Goal: Information Seeking & Learning: Learn about a topic

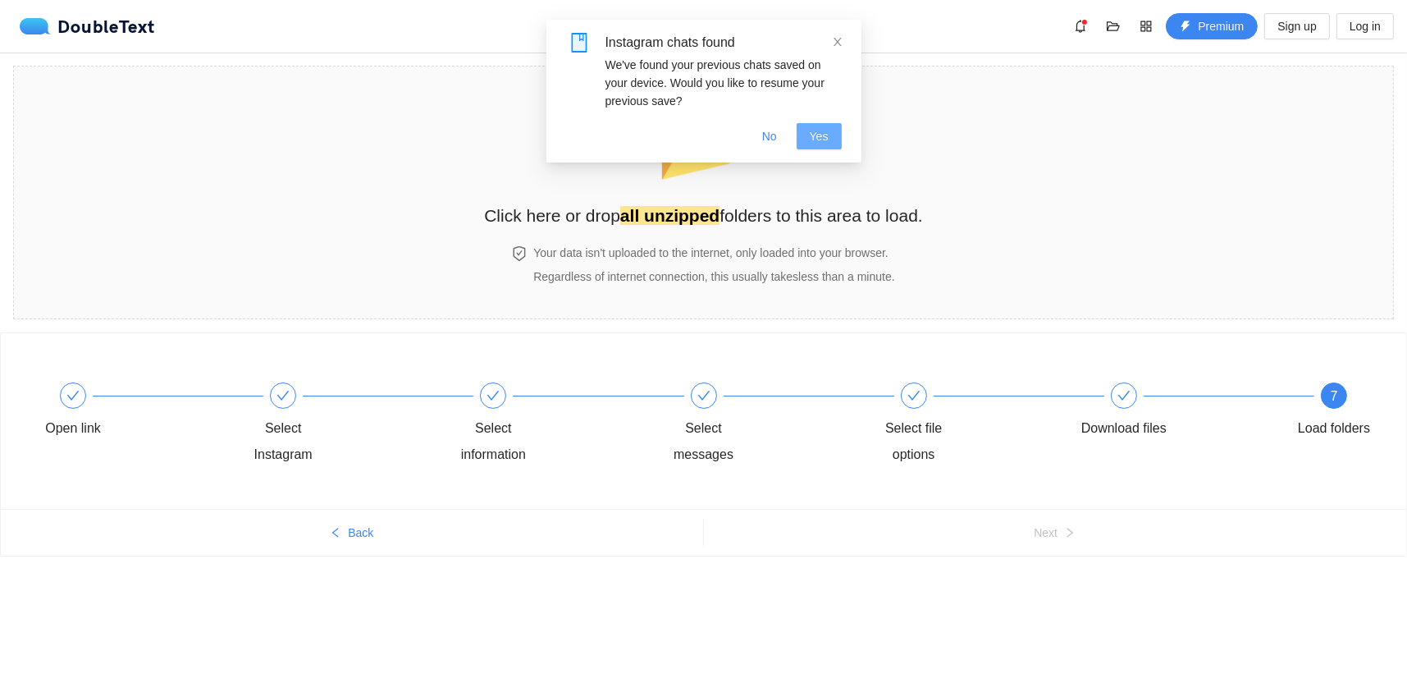
click at [822, 145] on button "Yes" at bounding box center [819, 136] width 45 height 26
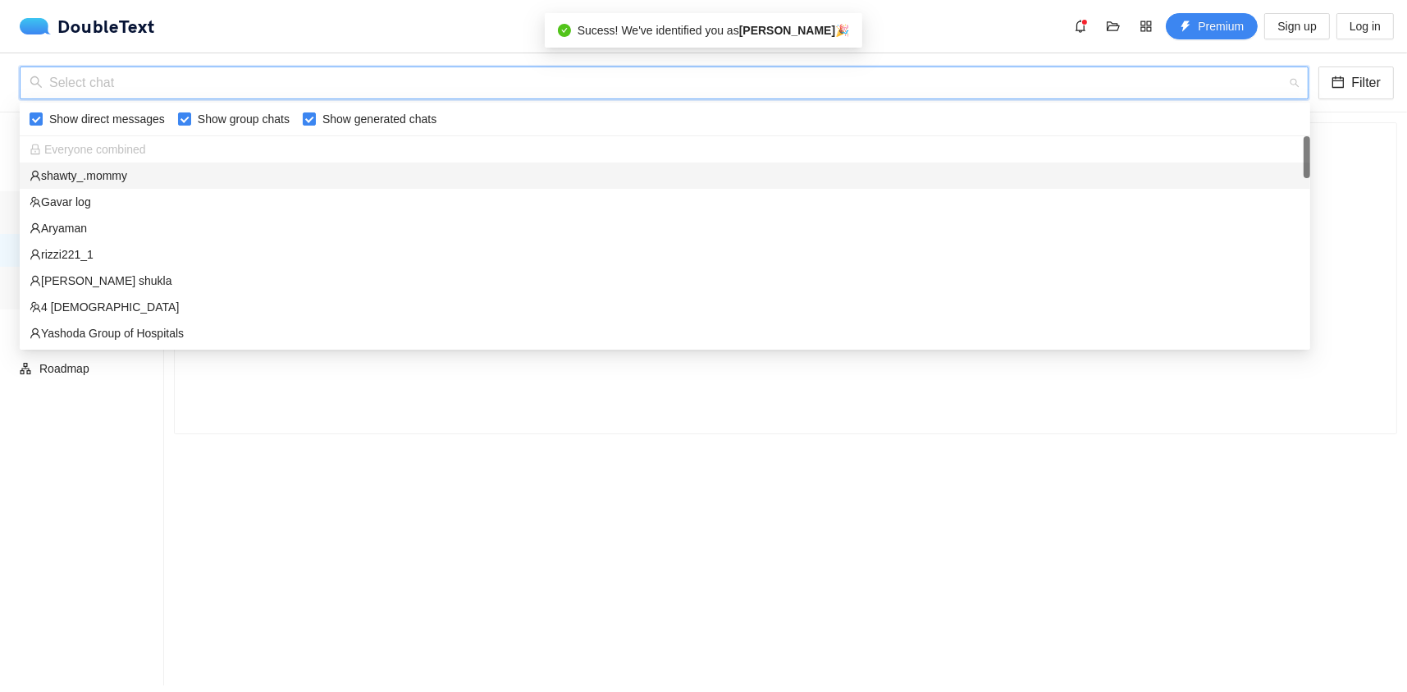
click at [158, 76] on input "search" at bounding box center [659, 82] width 1258 height 31
click at [145, 170] on div "shawty_.mommy" at bounding box center [665, 176] width 1271 height 18
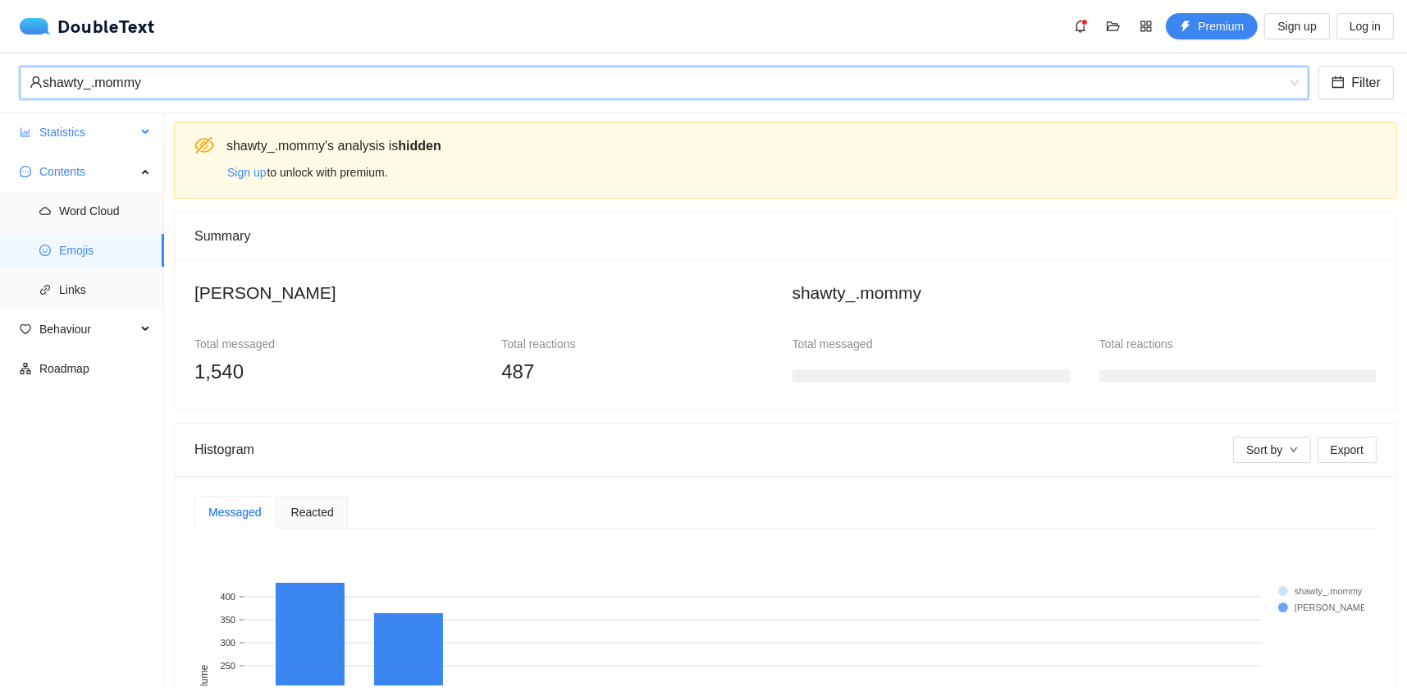
click at [110, 135] on span "Statistics" at bounding box center [87, 132] width 97 height 33
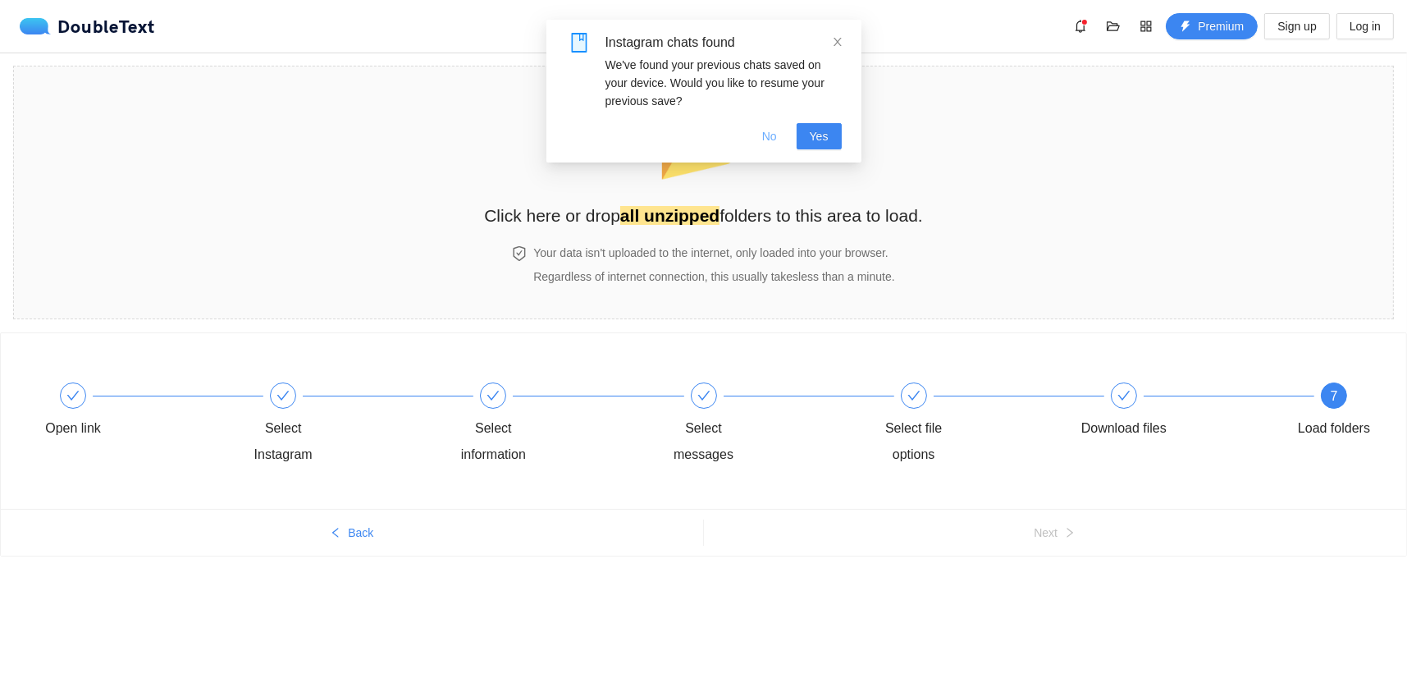
click at [777, 132] on span "No" at bounding box center [769, 136] width 15 height 18
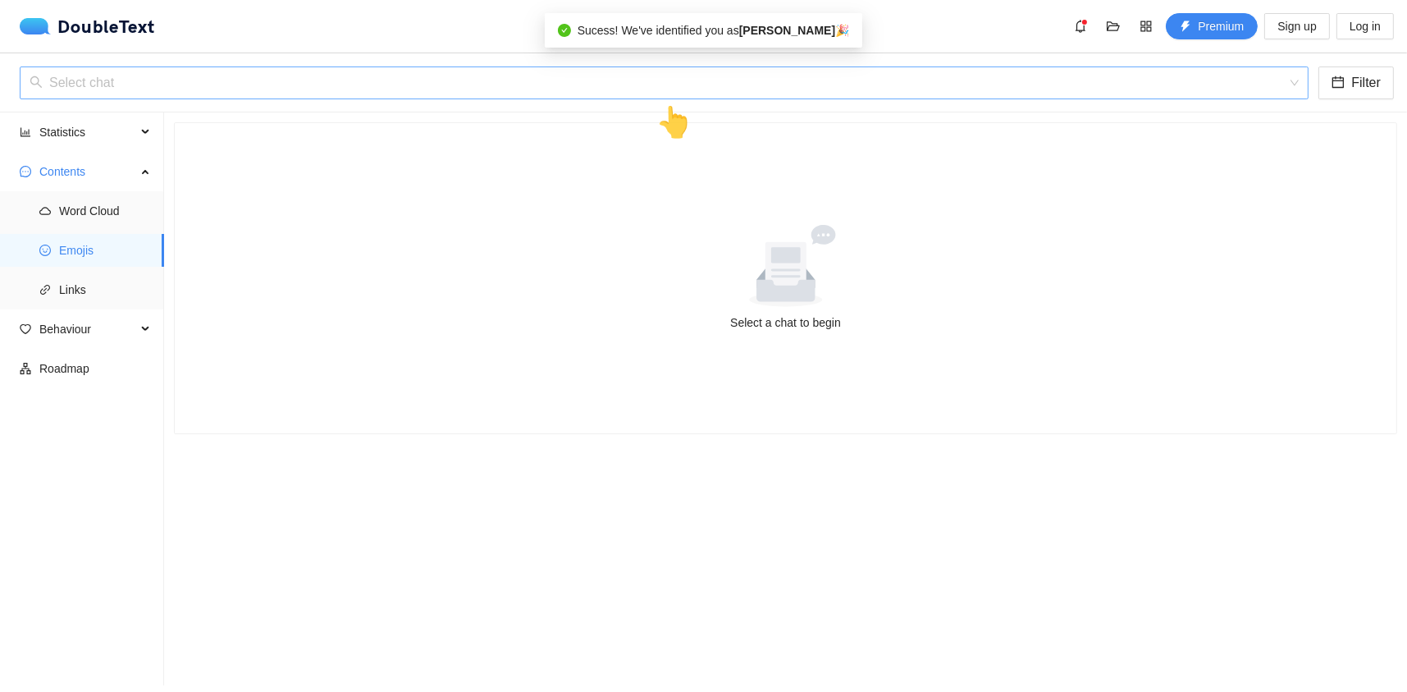
click at [673, 67] on input "search" at bounding box center [659, 82] width 1258 height 31
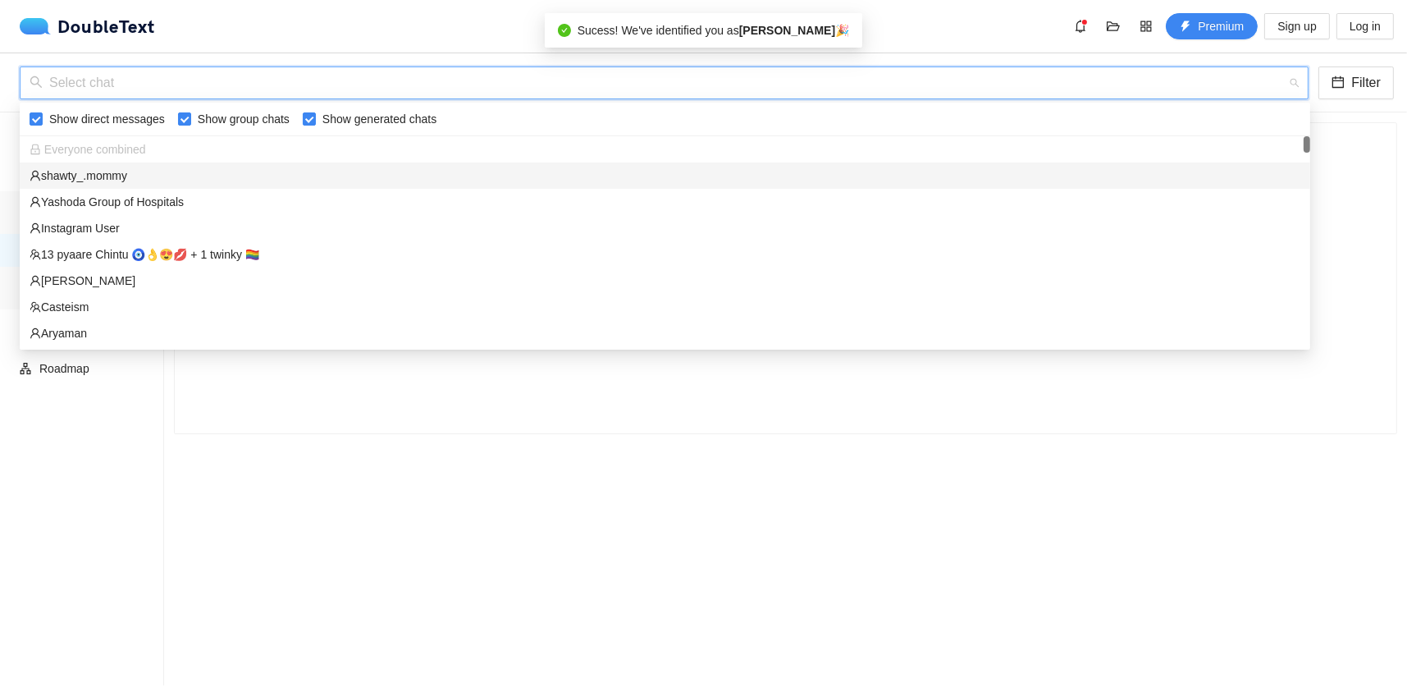
click at [134, 180] on div "shawty_.mommy" at bounding box center [665, 176] width 1271 height 18
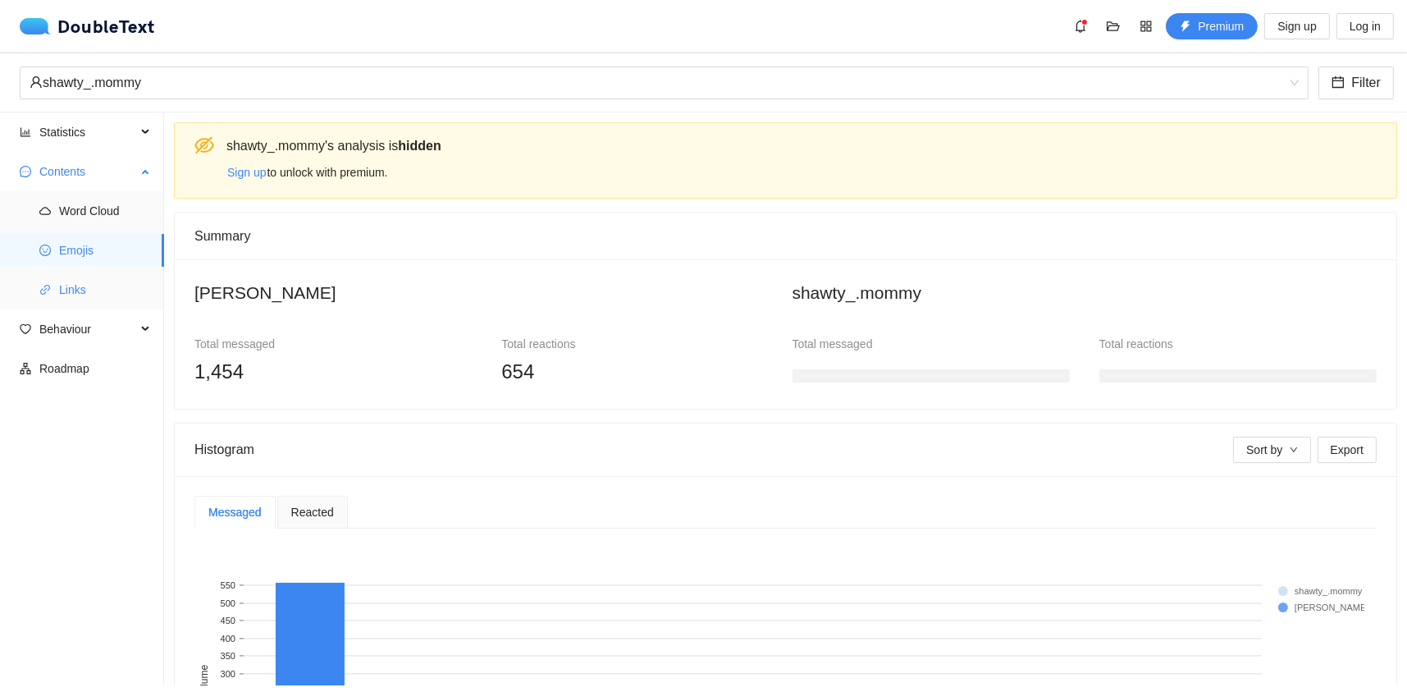
click at [52, 277] on li "Links" at bounding box center [82, 289] width 164 height 33
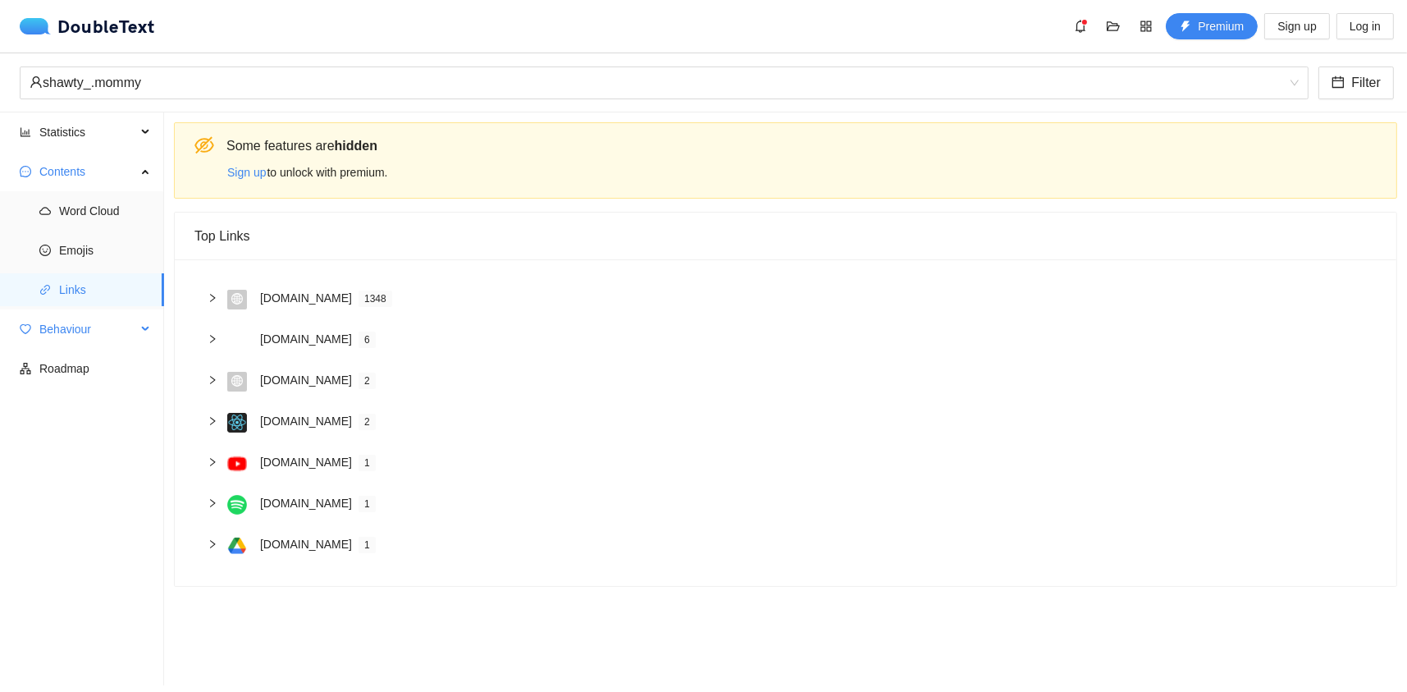
click at [69, 327] on span "Behaviour" at bounding box center [87, 329] width 97 height 33
click at [82, 367] on span "Engagement" at bounding box center [105, 368] width 92 height 33
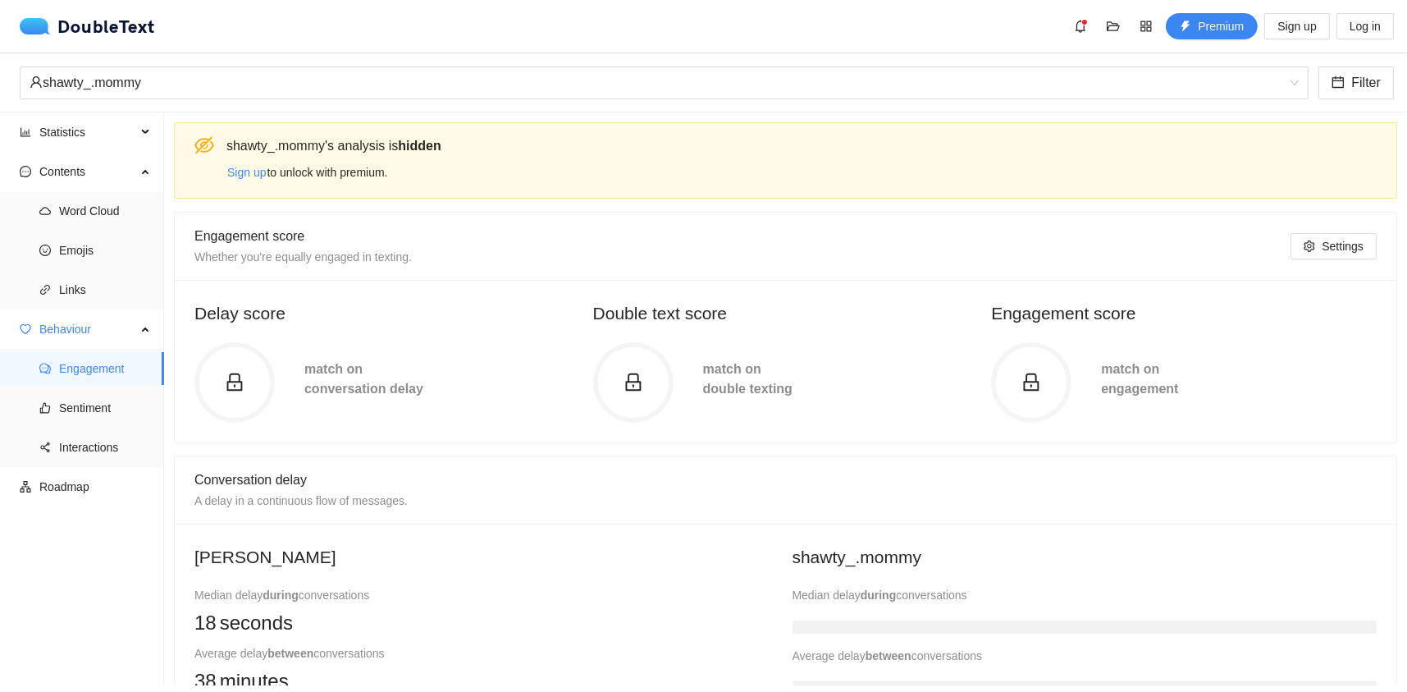
scroll to position [164, 0]
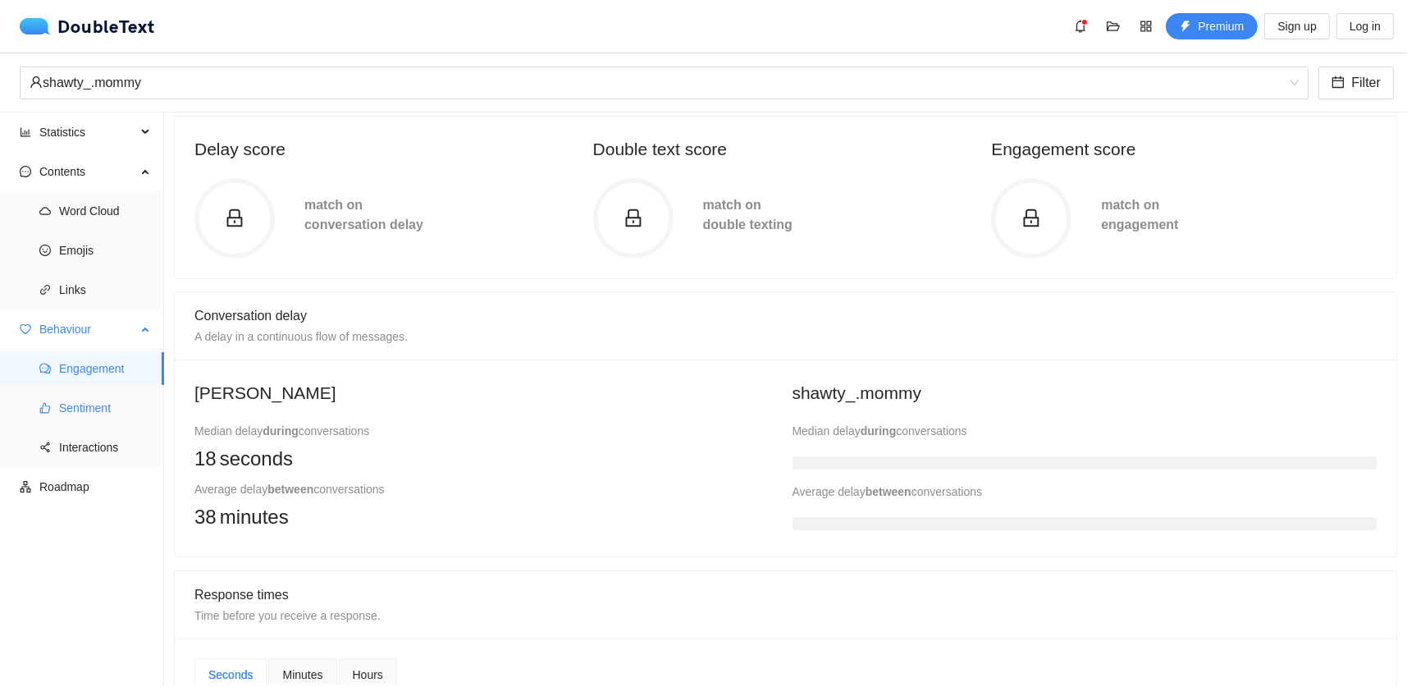
click at [75, 398] on span "Sentiment" at bounding box center [105, 407] width 92 height 33
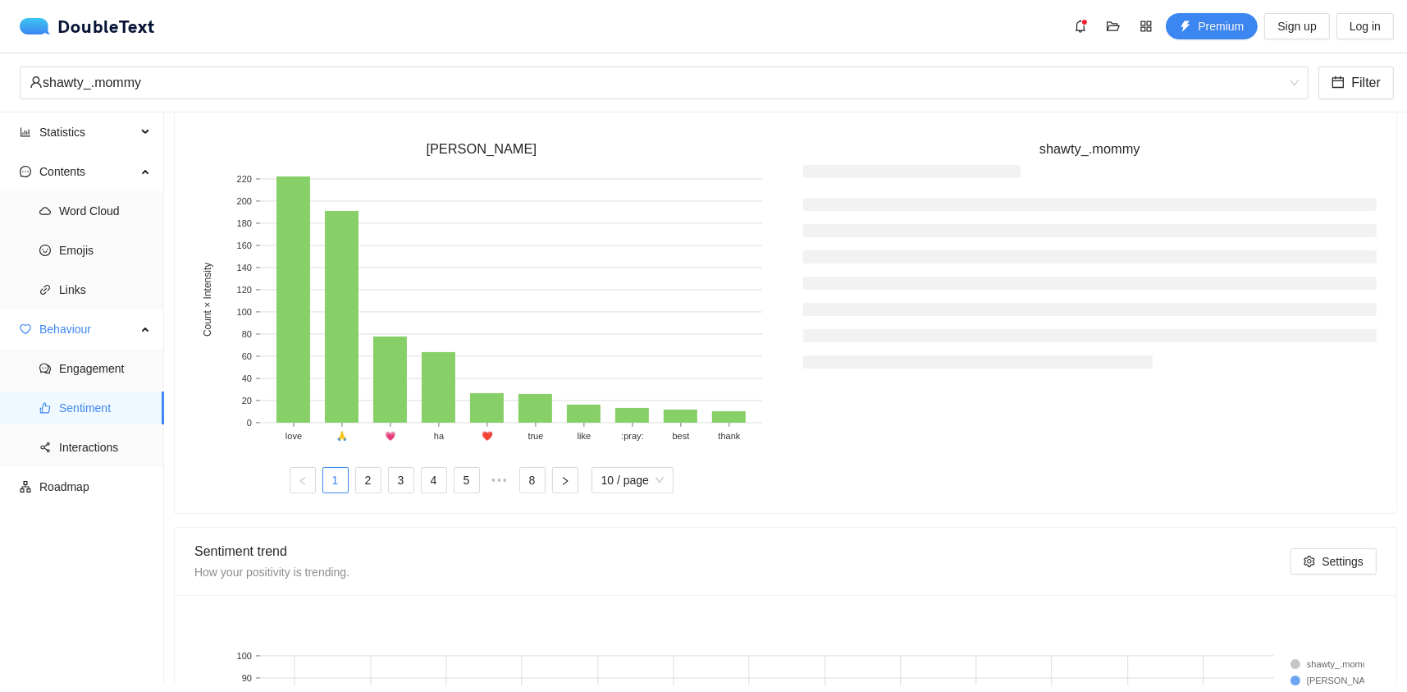
scroll to position [328, 0]
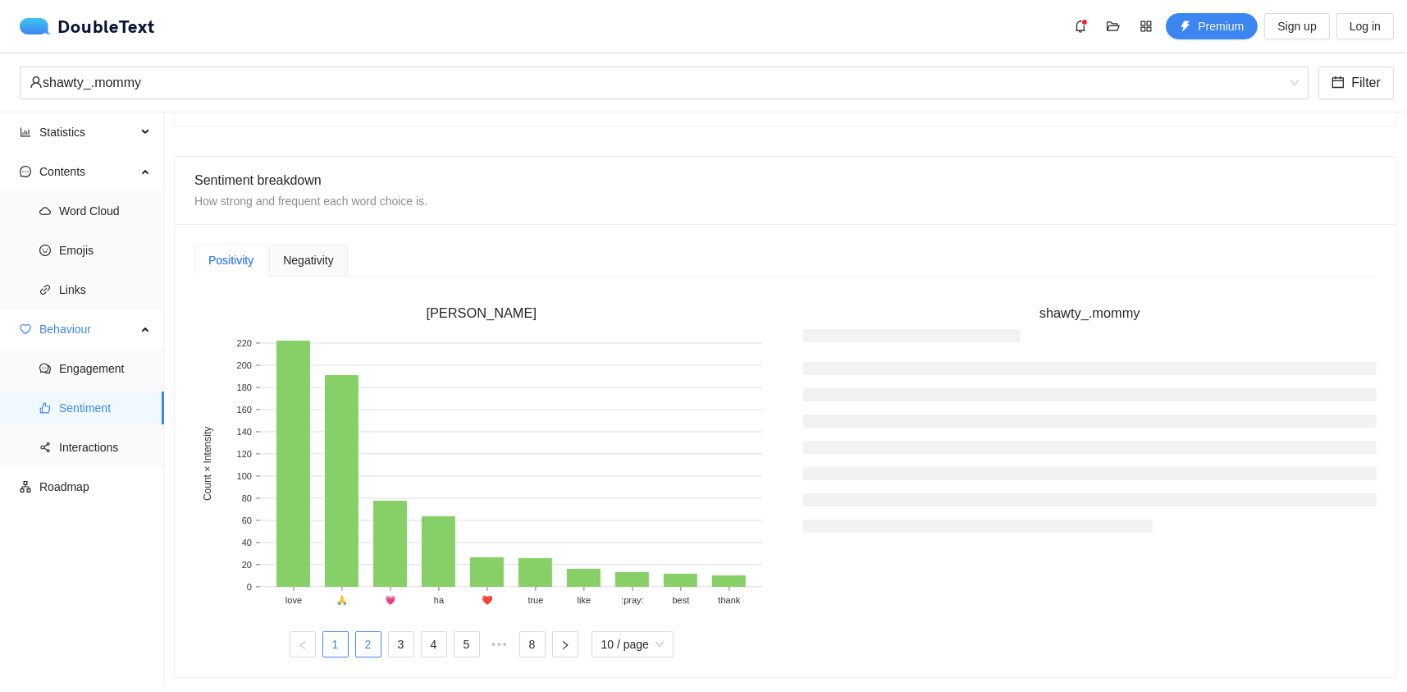
click at [369, 637] on link "2" at bounding box center [368, 644] width 25 height 25
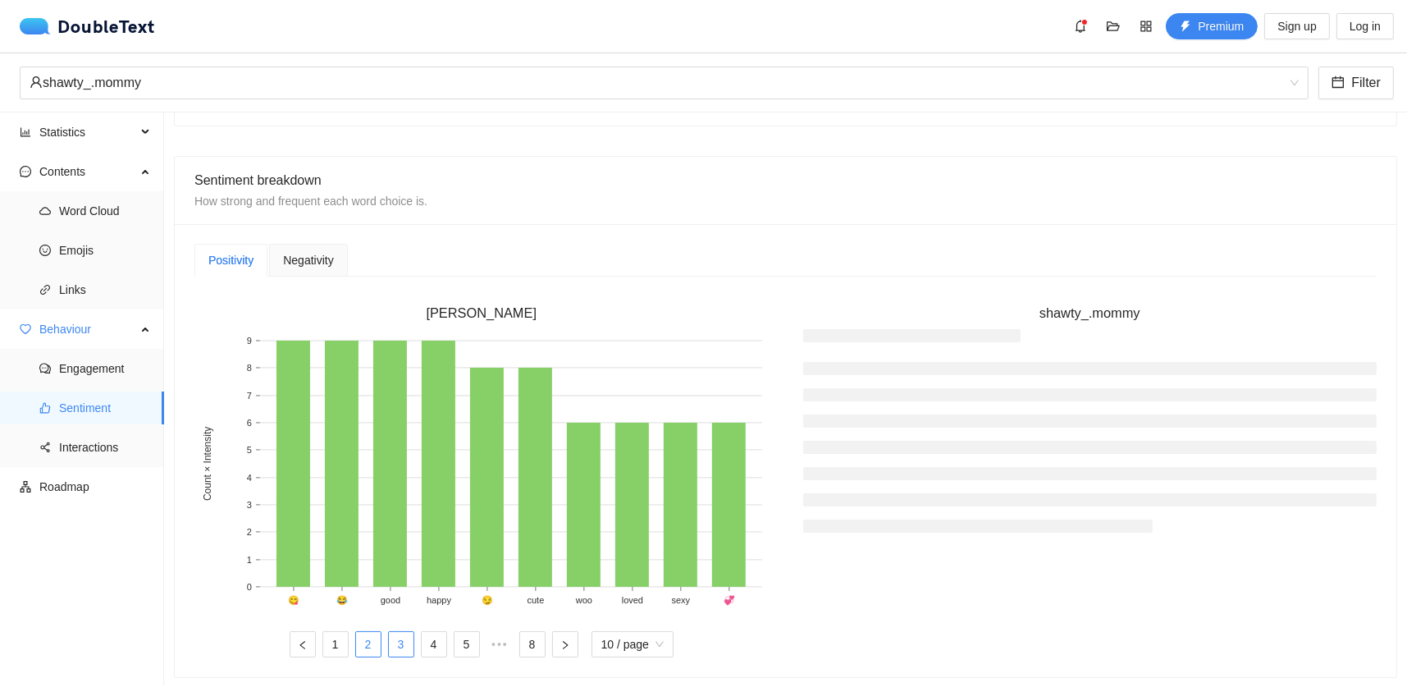
click at [408, 635] on link "3" at bounding box center [401, 644] width 25 height 25
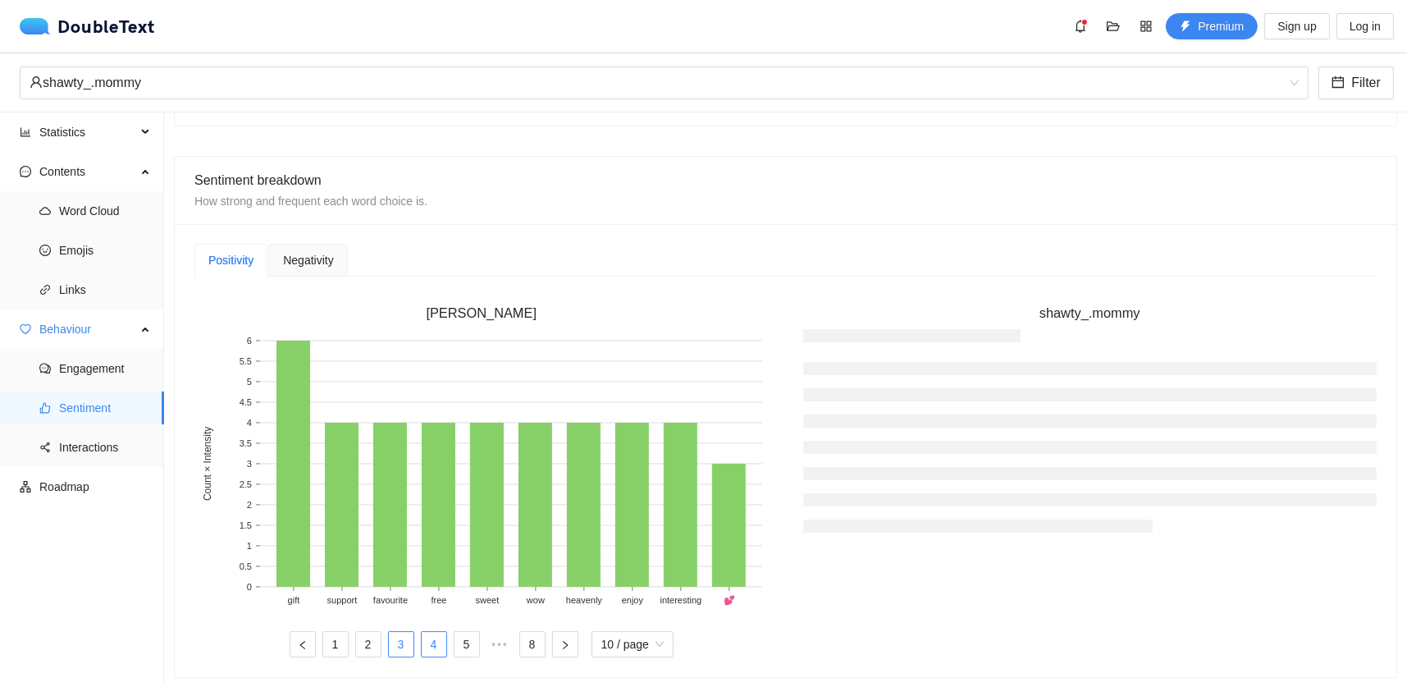
click at [434, 641] on link "4" at bounding box center [434, 644] width 25 height 25
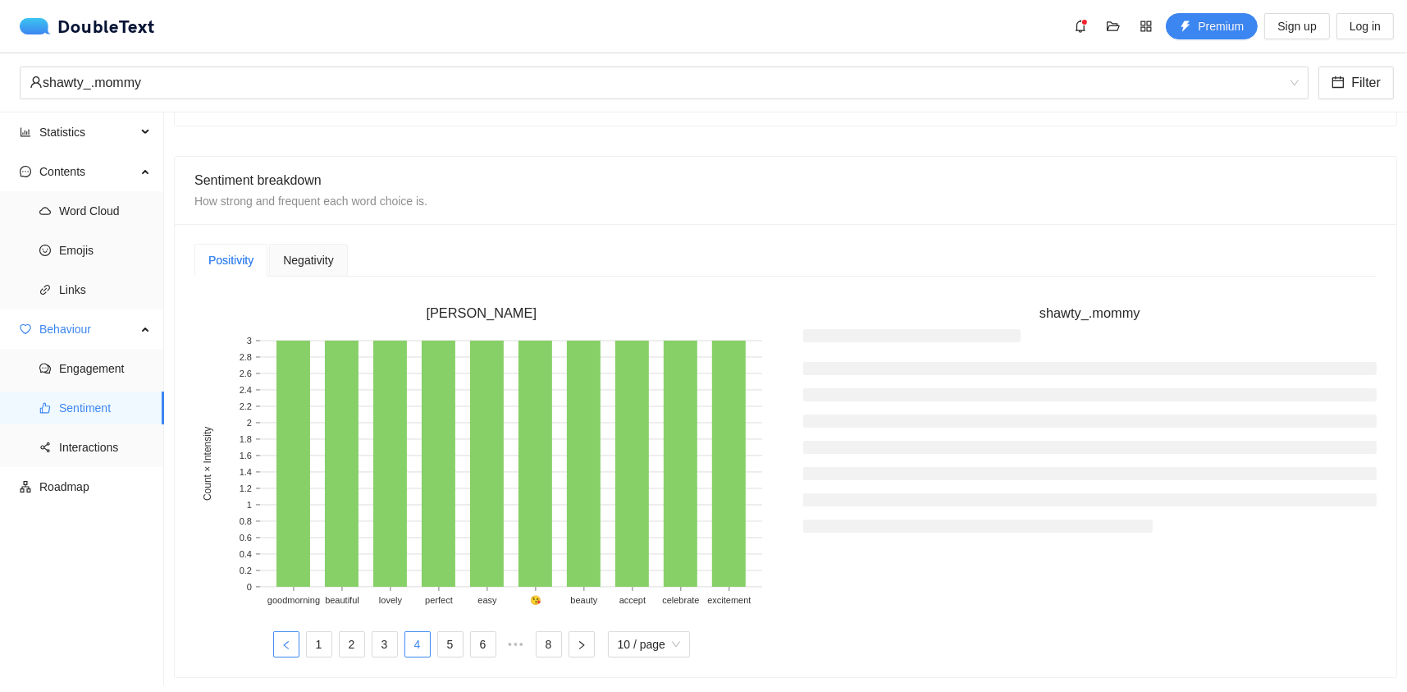
click at [281, 642] on icon "left" at bounding box center [286, 645] width 10 height 10
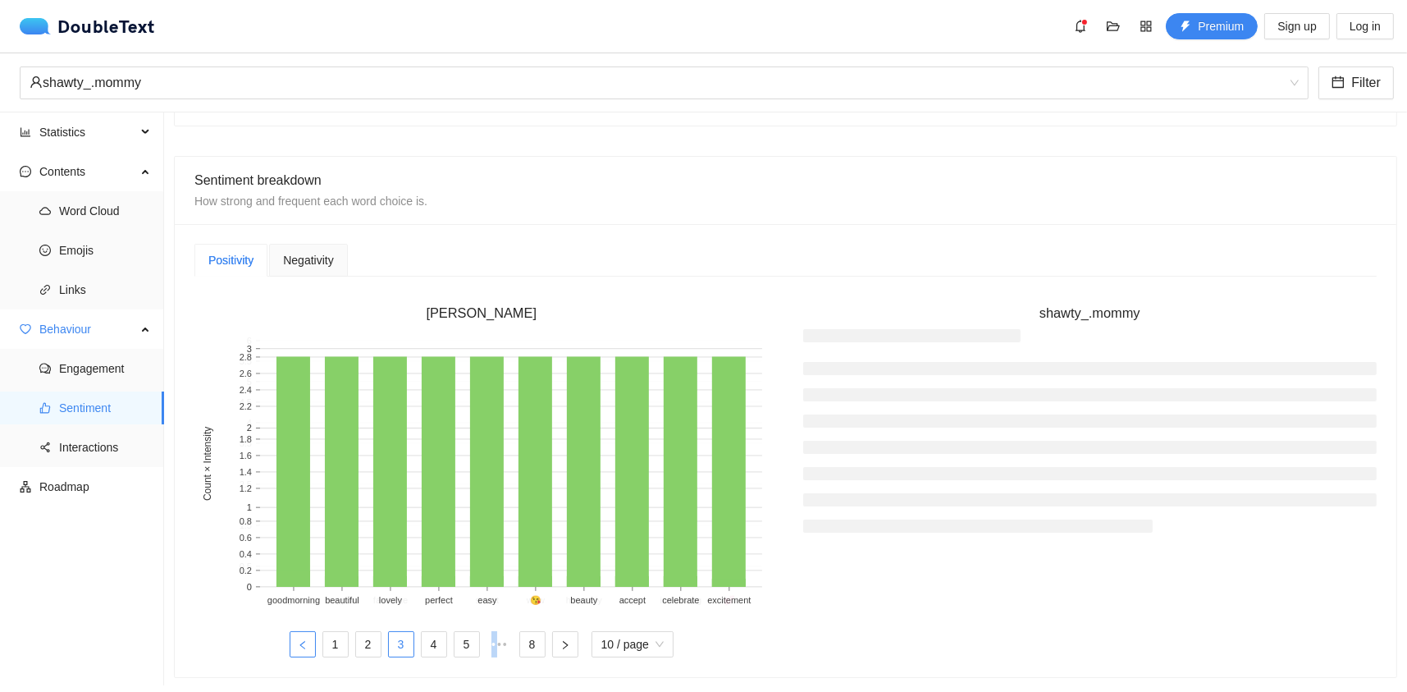
click at [279, 642] on ul "1 2 3 4 5 ••• 8 10 / page" at bounding box center [481, 644] width 574 height 26
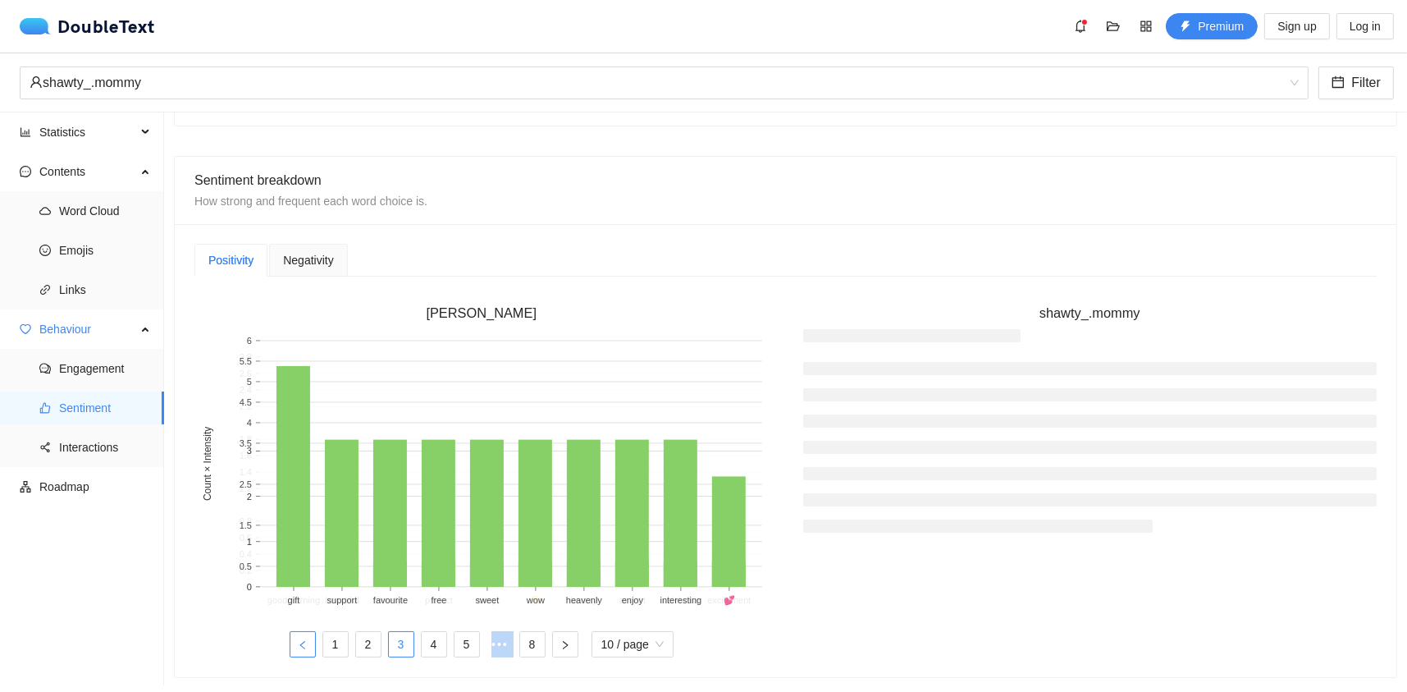
click at [279, 642] on ul "1 2 3 4 5 ••• 8 10 / page" at bounding box center [481, 644] width 574 height 26
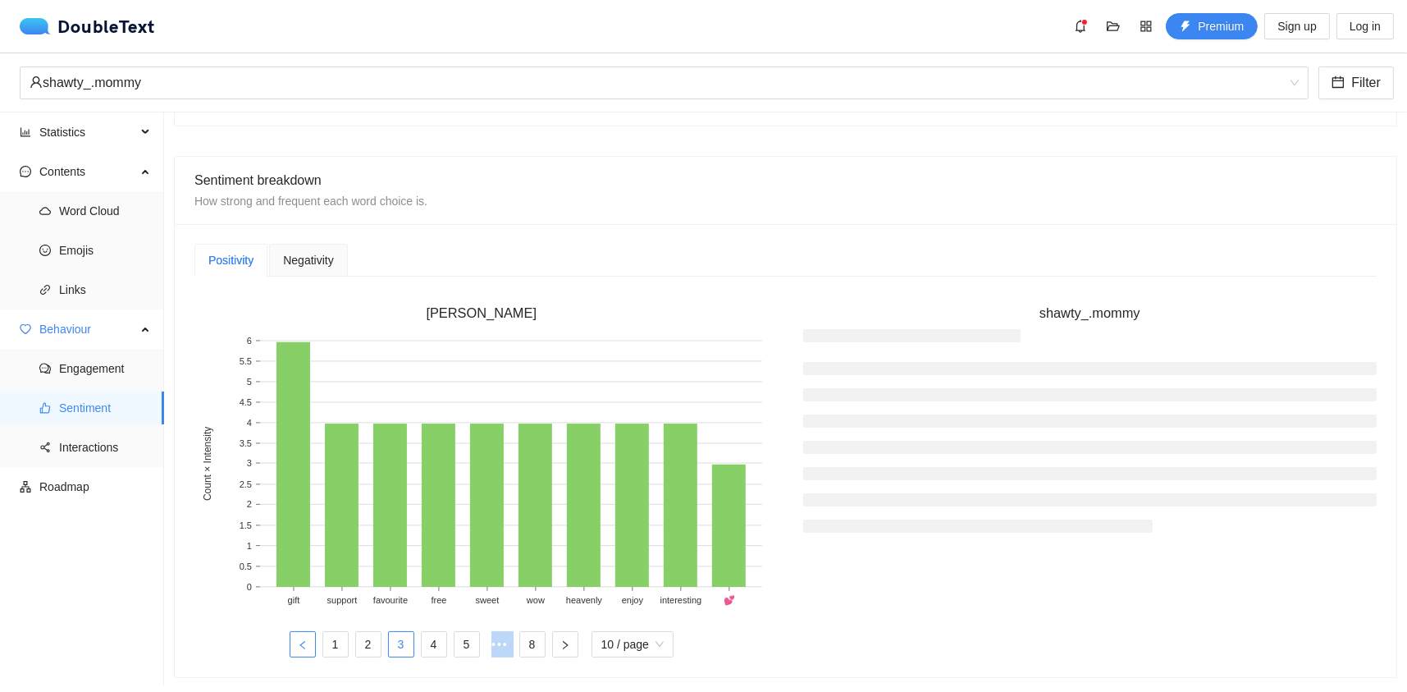
click at [279, 642] on ul "1 2 3 4 5 ••• 8 10 / page" at bounding box center [481, 644] width 574 height 26
click at [299, 644] on icon "left" at bounding box center [301, 645] width 5 height 8
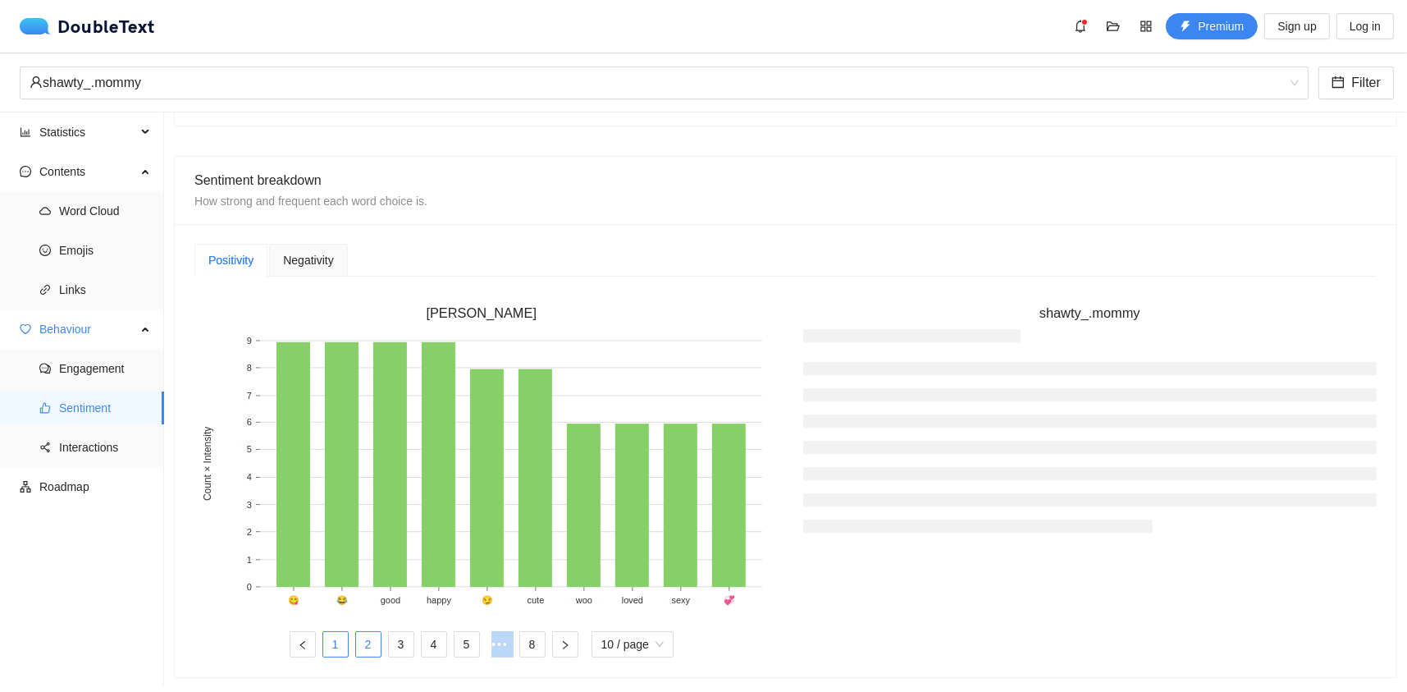
click at [326, 648] on link "1" at bounding box center [335, 644] width 25 height 25
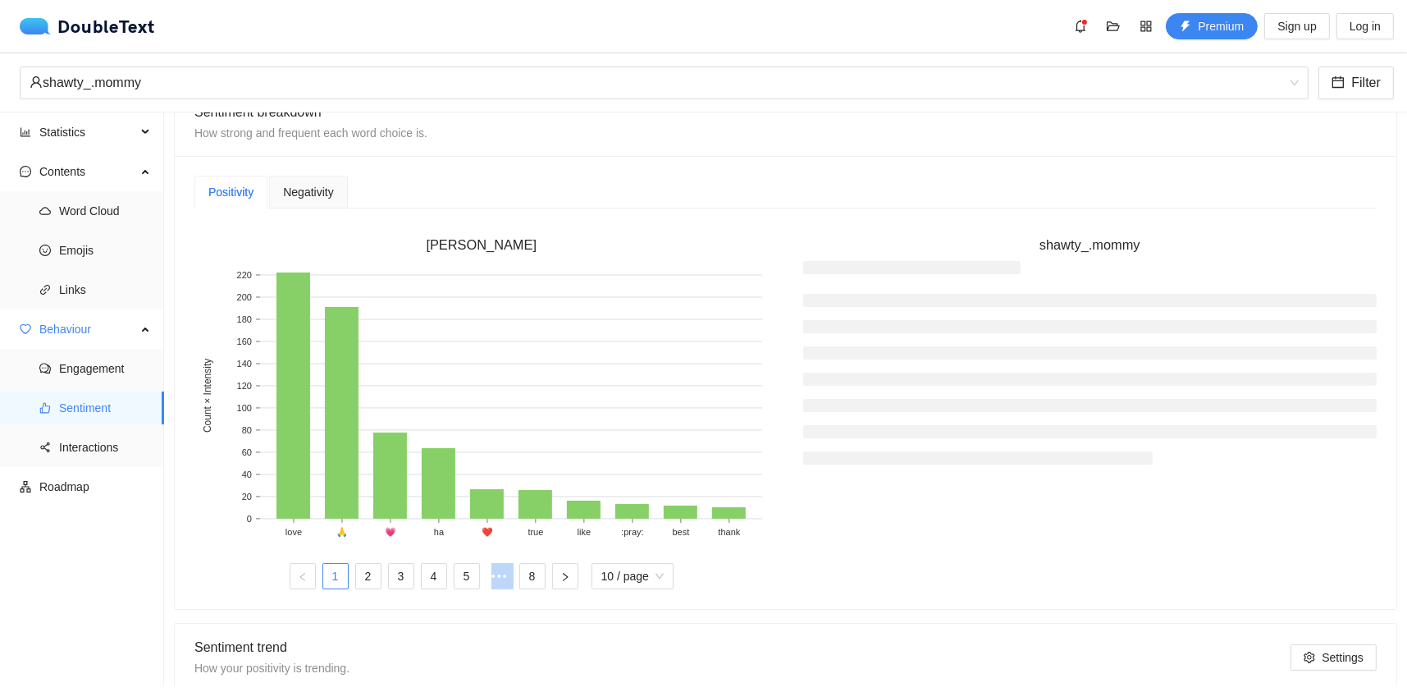
scroll to position [299, 0]
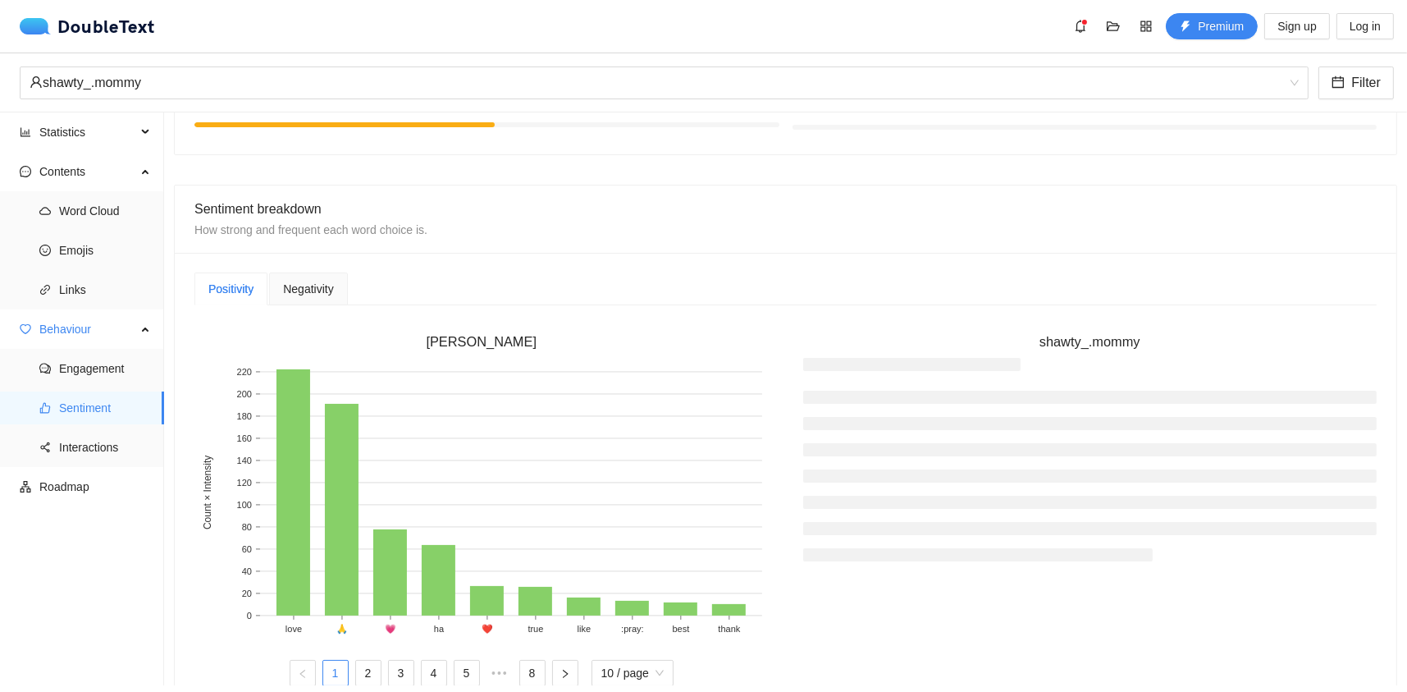
click at [300, 294] on span "Negativity" at bounding box center [308, 288] width 50 height 11
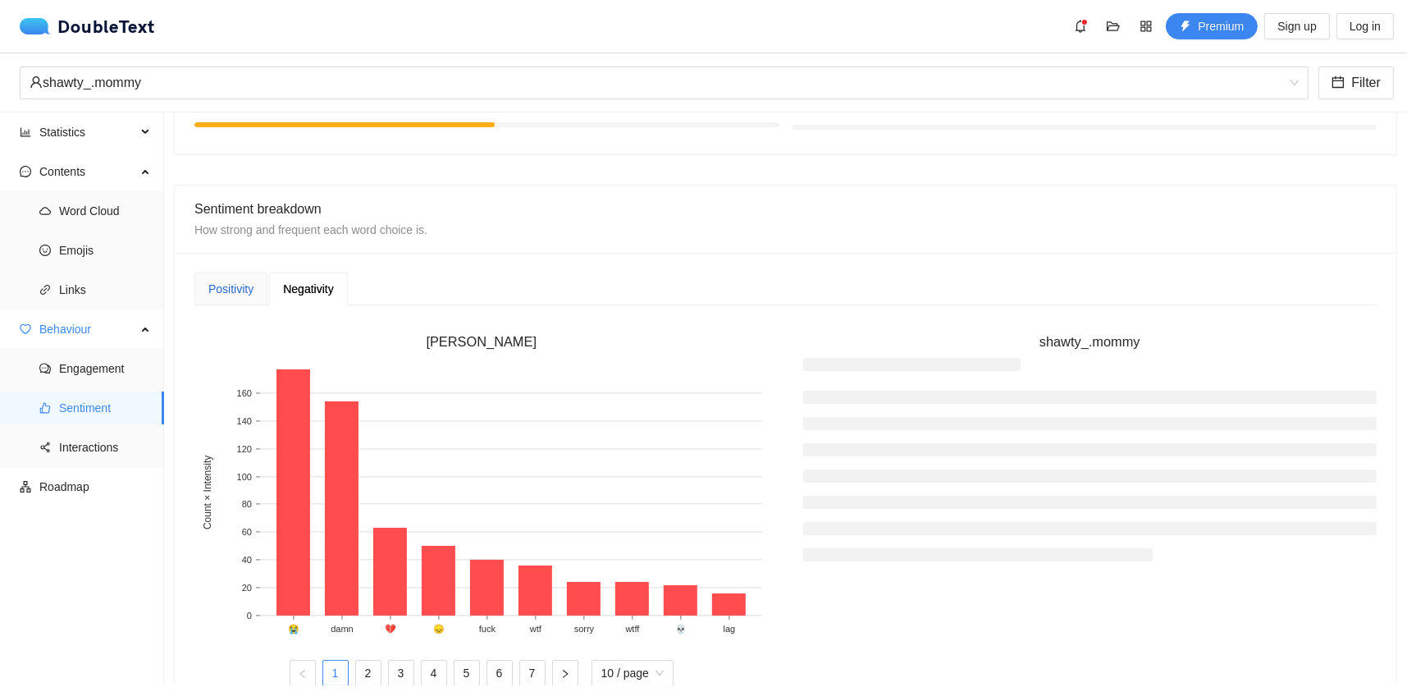
click at [242, 285] on div "Positivity" at bounding box center [230, 289] width 45 height 18
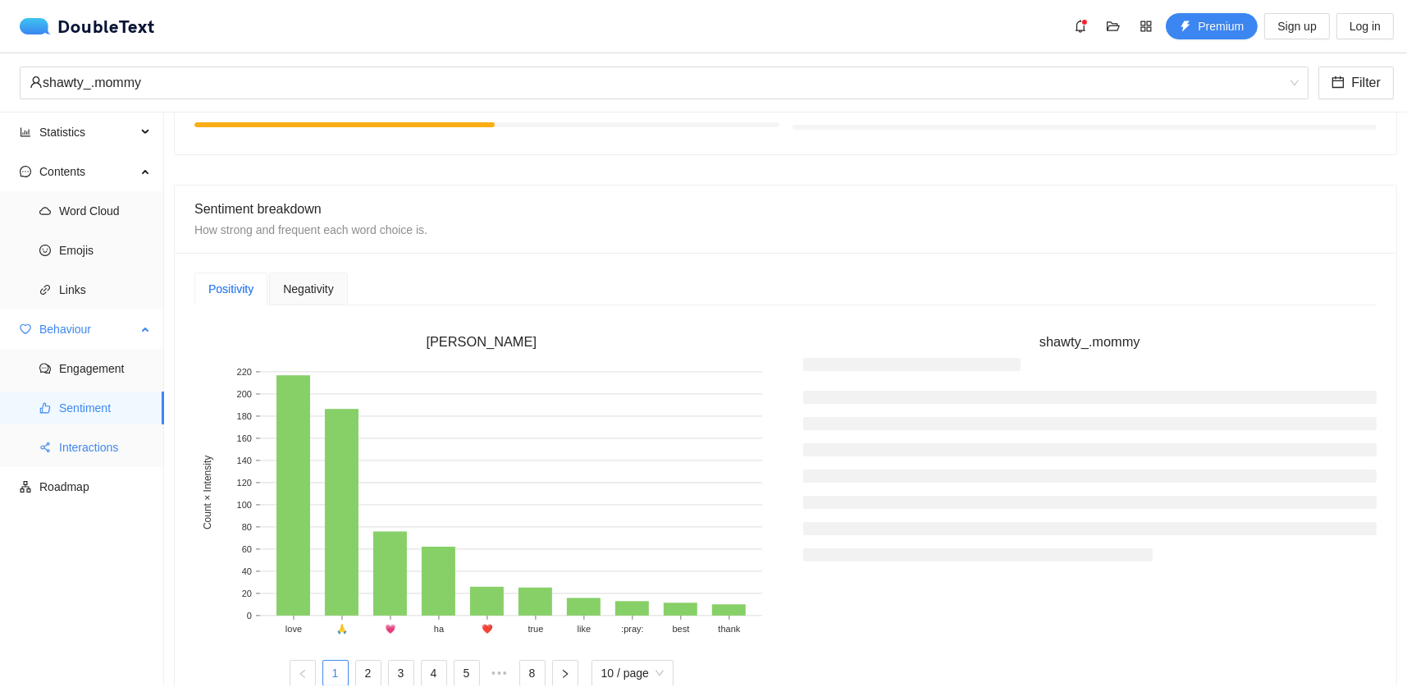
click at [130, 439] on span "Interactions" at bounding box center [105, 447] width 92 height 33
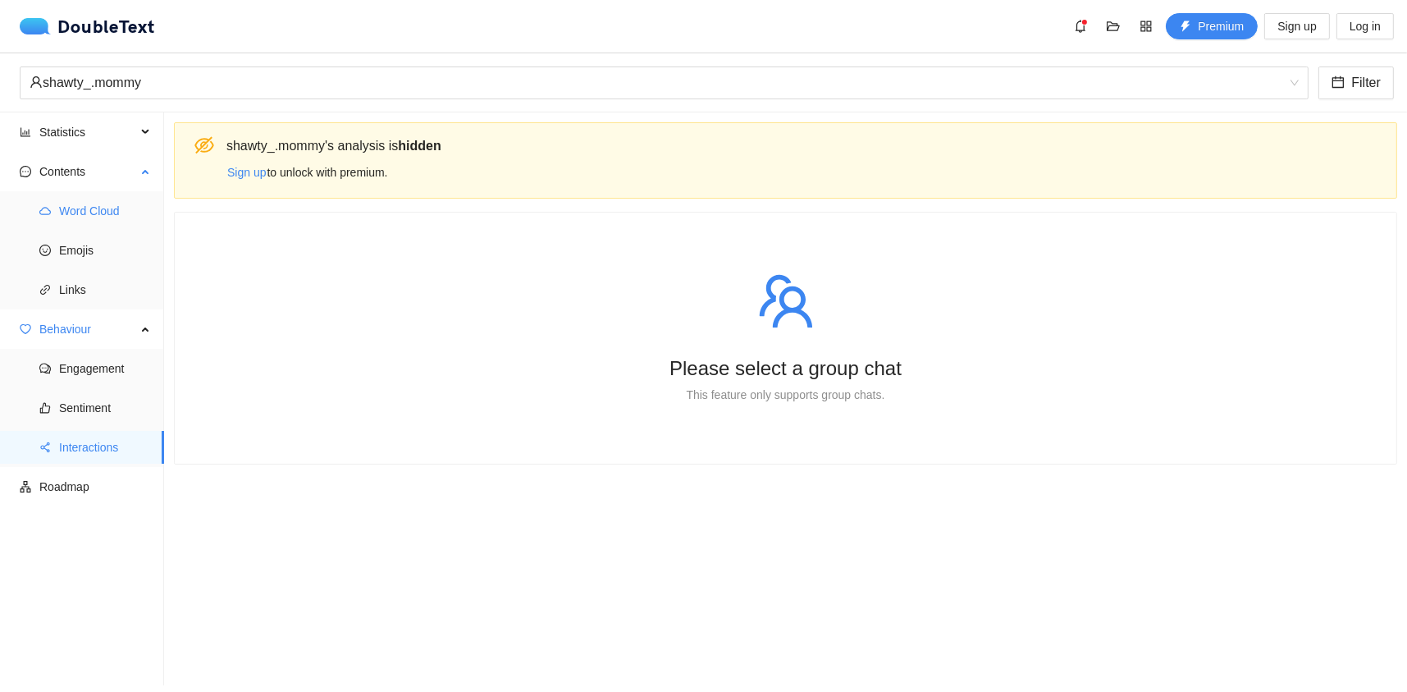
click at [112, 204] on span "Word Cloud" at bounding box center [105, 210] width 92 height 33
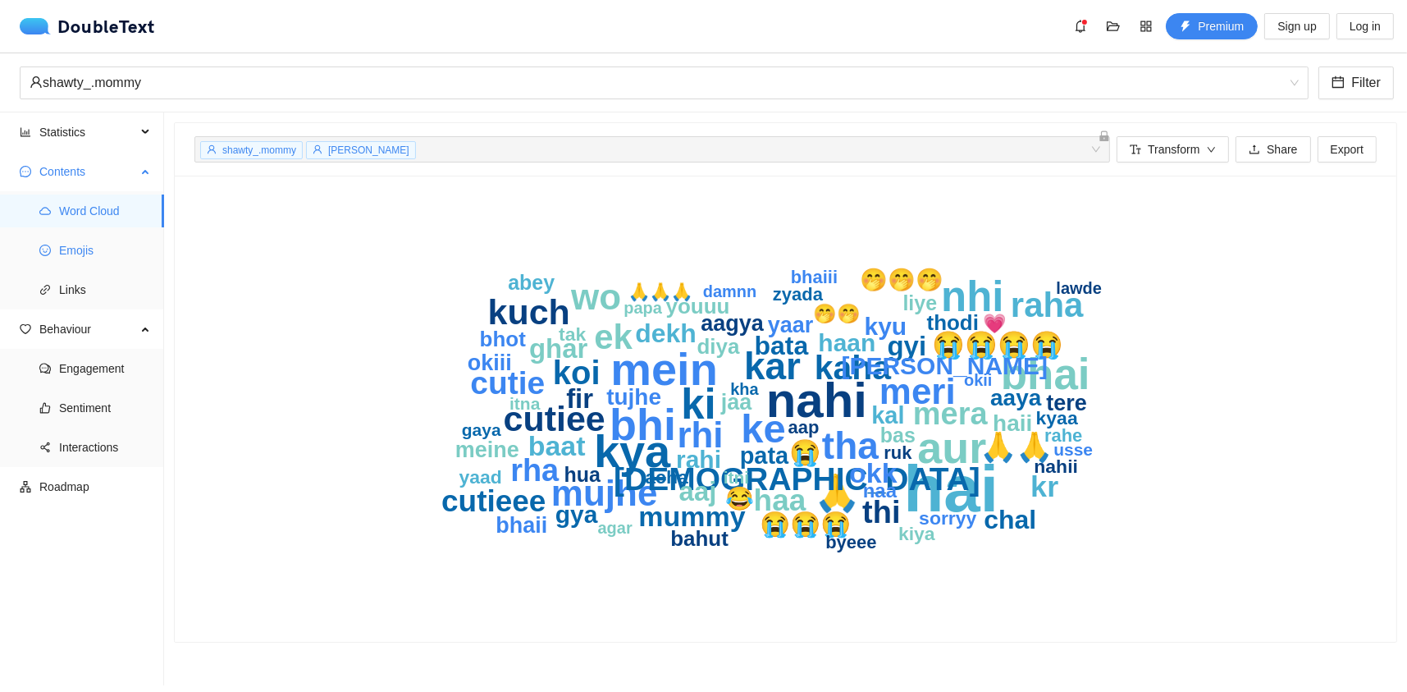
click at [97, 247] on span "Emojis" at bounding box center [105, 250] width 92 height 33
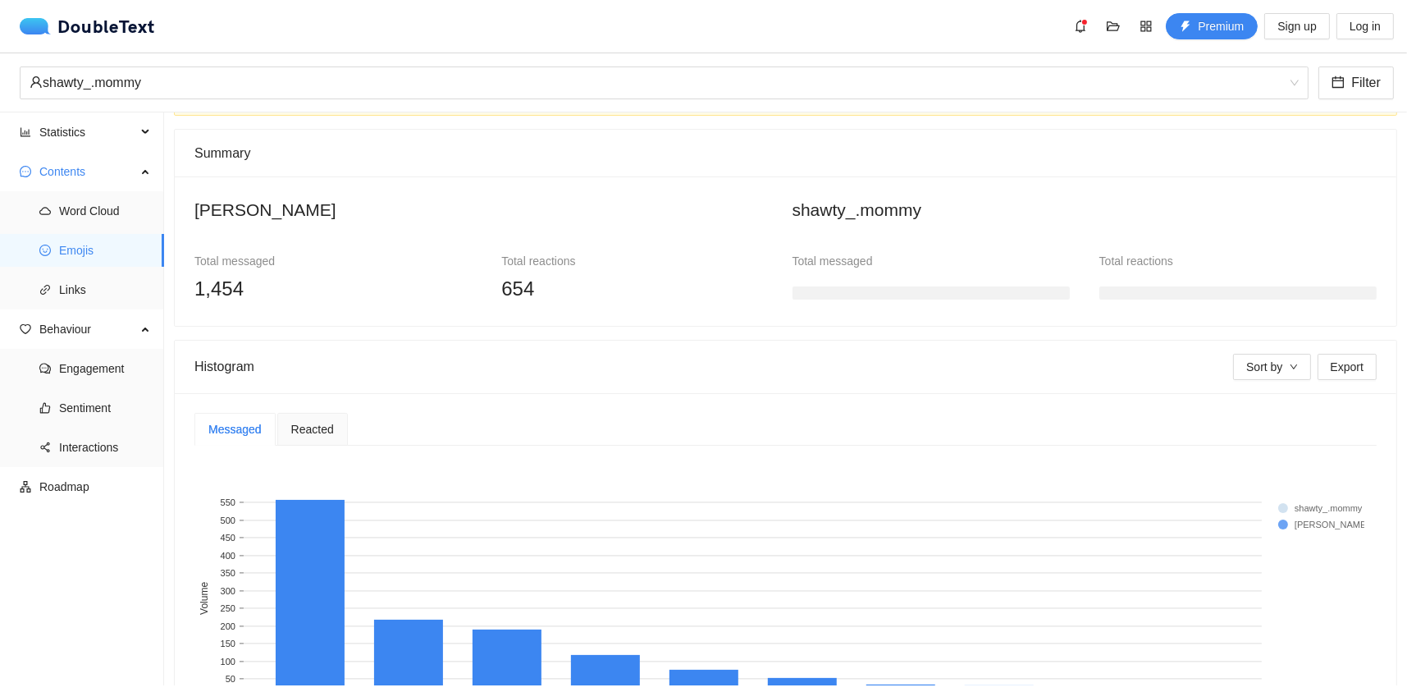
scroll to position [164, 0]
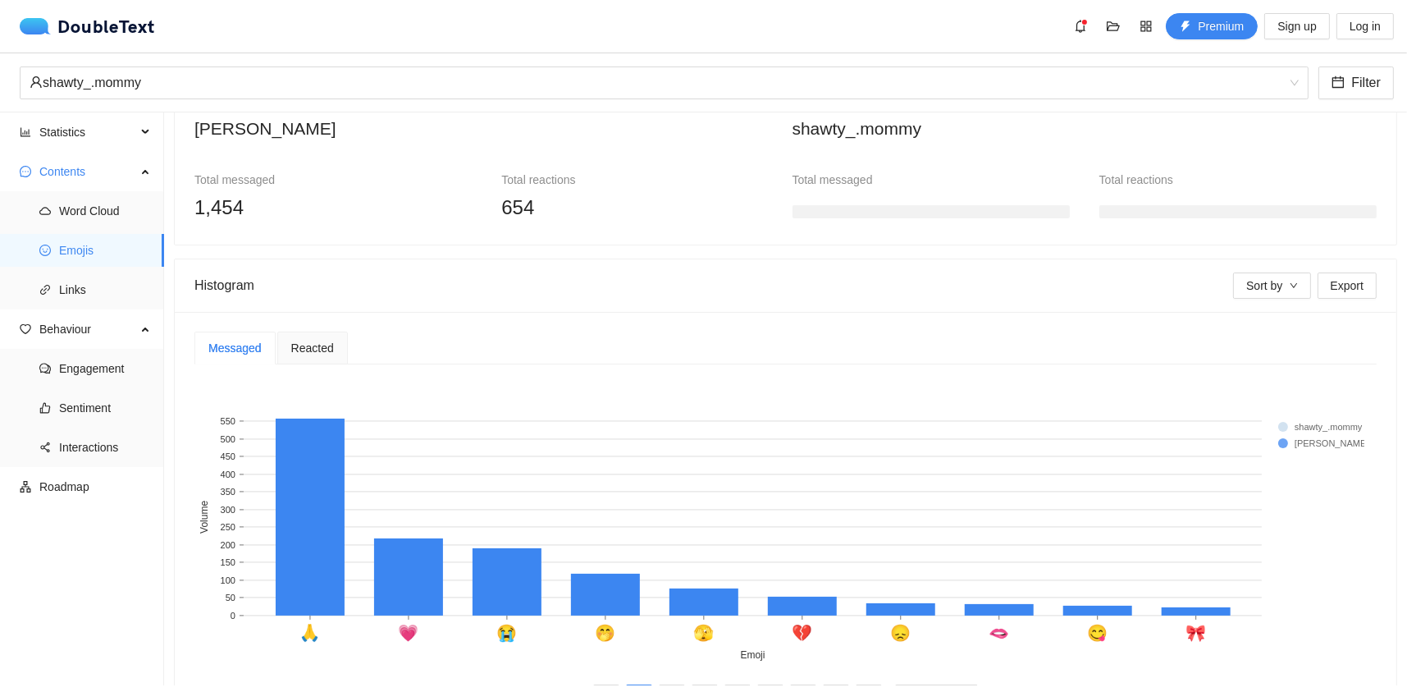
click at [309, 345] on span "Reacted" at bounding box center [312, 347] width 43 height 11
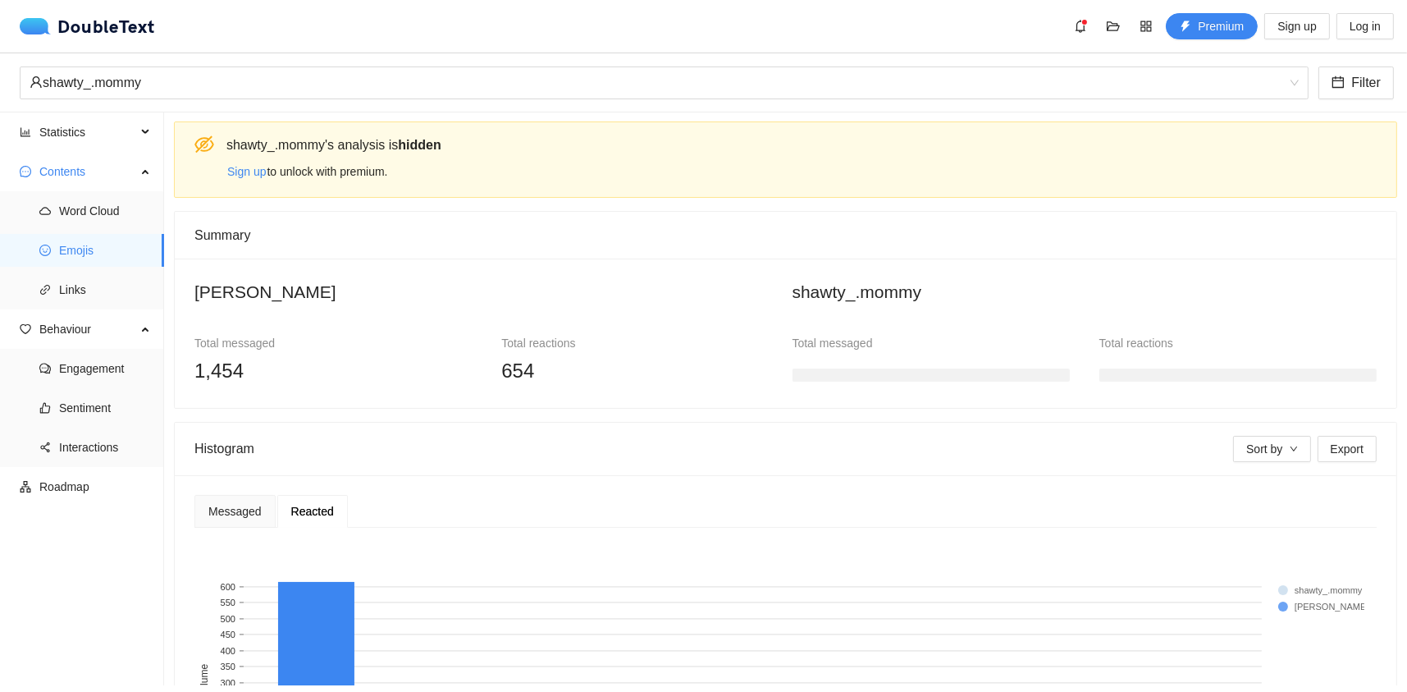
scroll to position [0, 0]
click at [74, 140] on span "Statistics" at bounding box center [87, 132] width 97 height 33
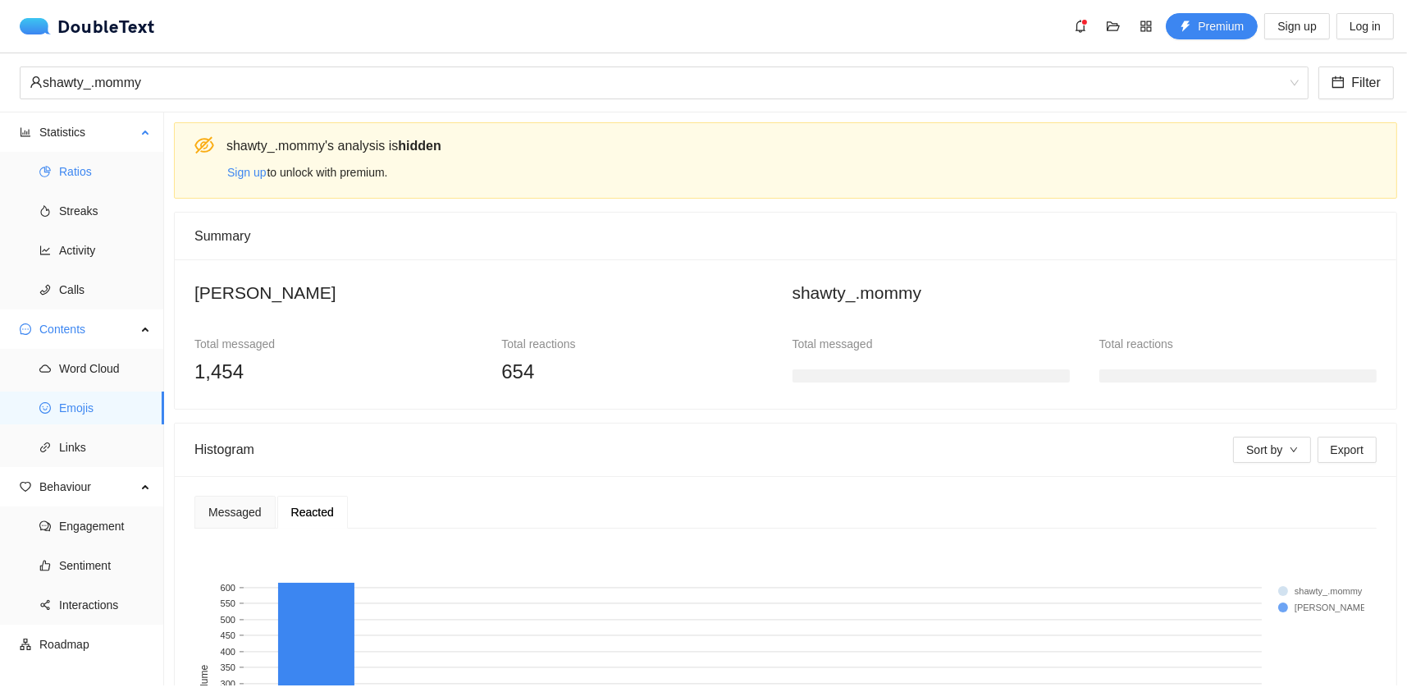
click at [71, 171] on span "Ratios" at bounding box center [105, 171] width 92 height 33
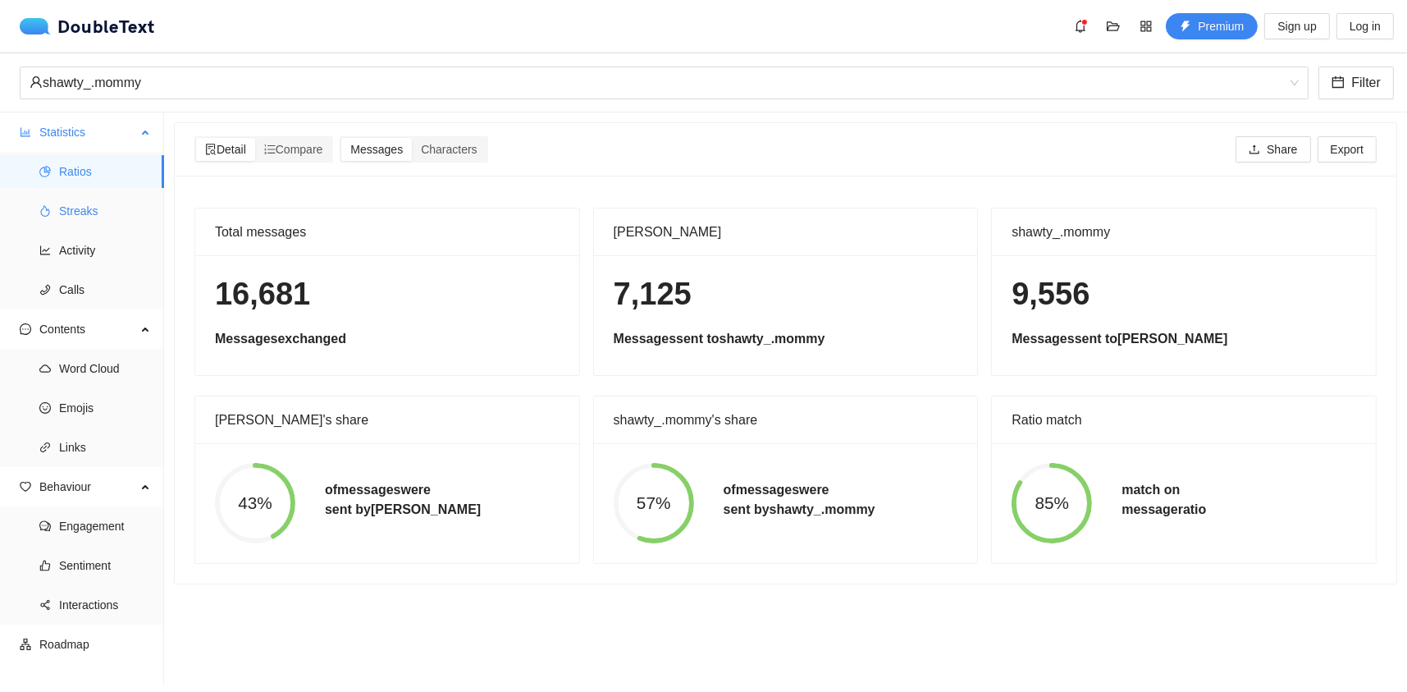
click at [97, 215] on span "Streaks" at bounding box center [105, 210] width 92 height 33
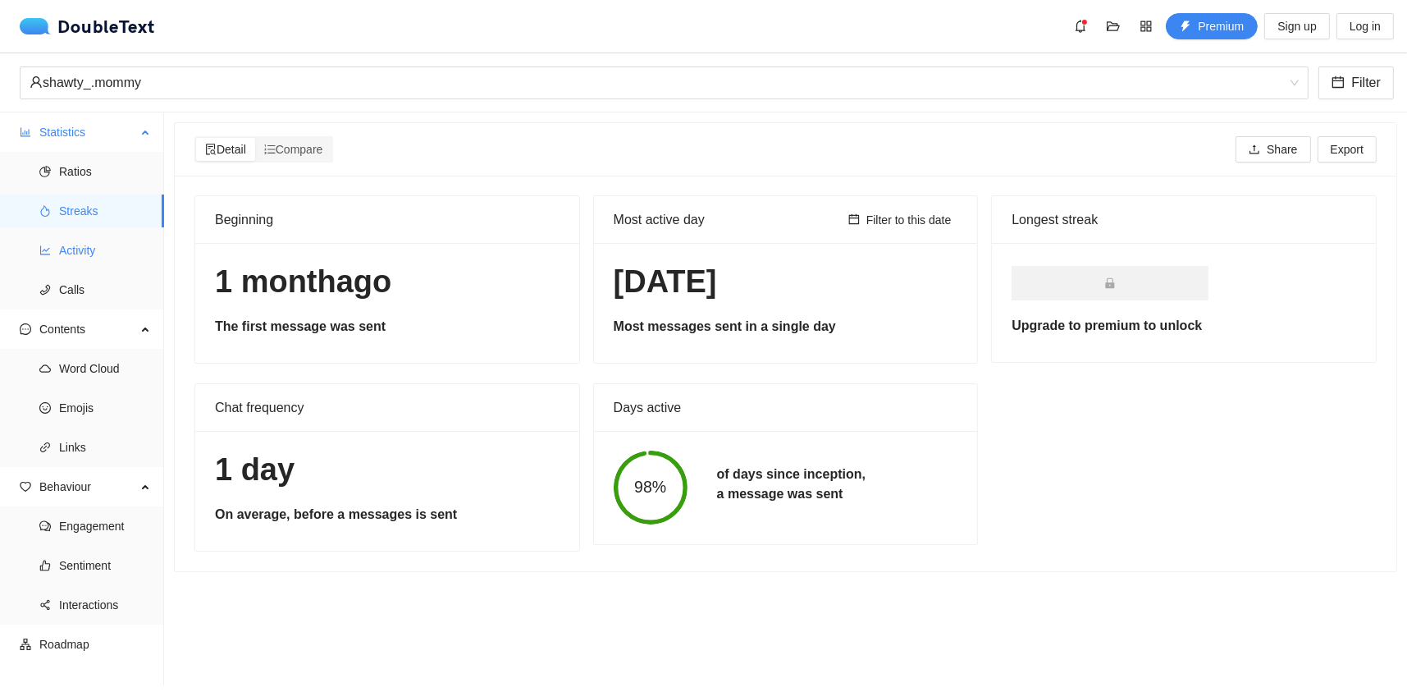
click at [81, 235] on span "Activity" at bounding box center [105, 250] width 92 height 33
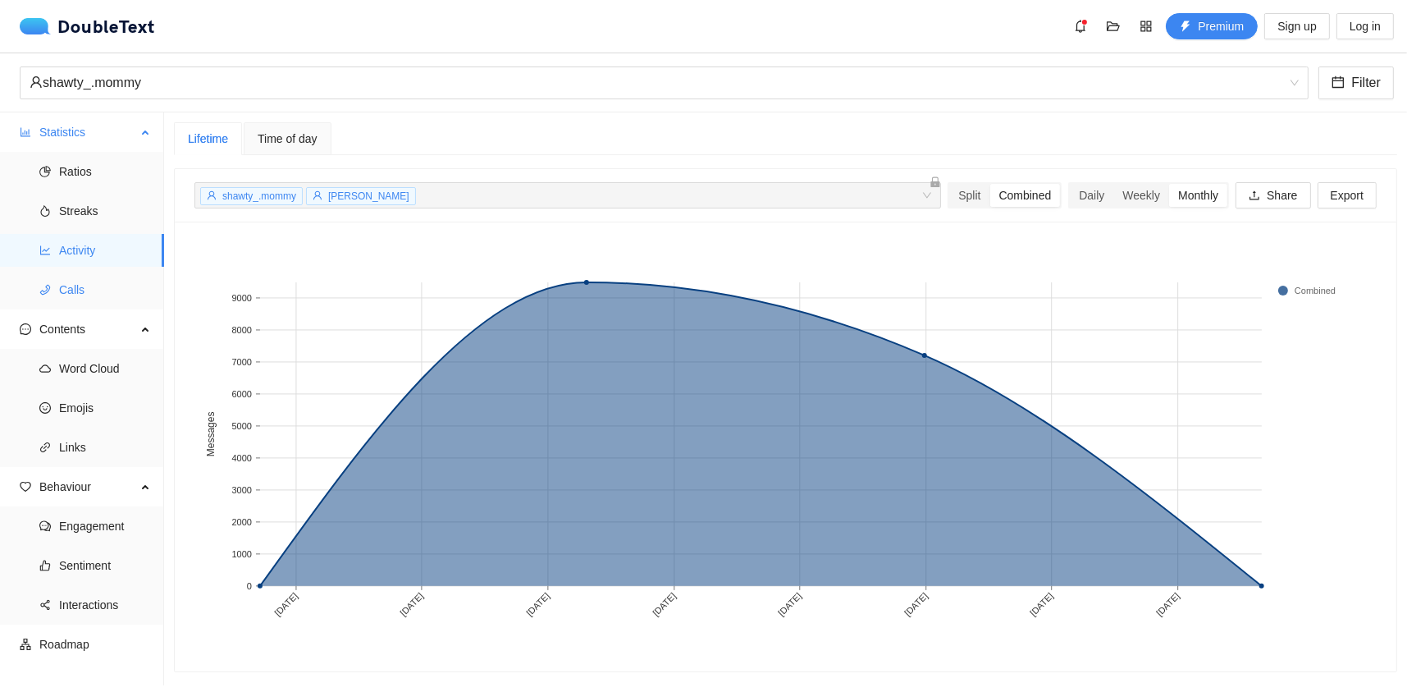
click at [85, 298] on span "Calls" at bounding box center [105, 289] width 92 height 33
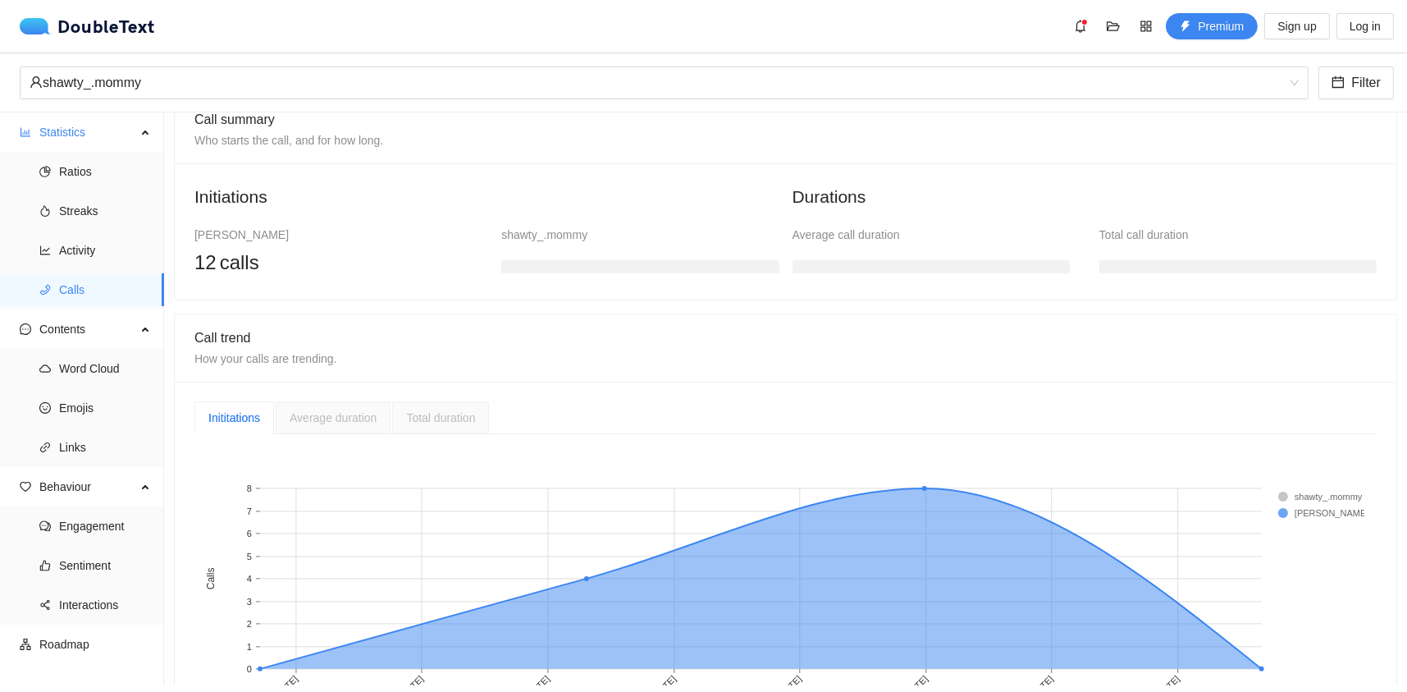
scroll to position [220, 0]
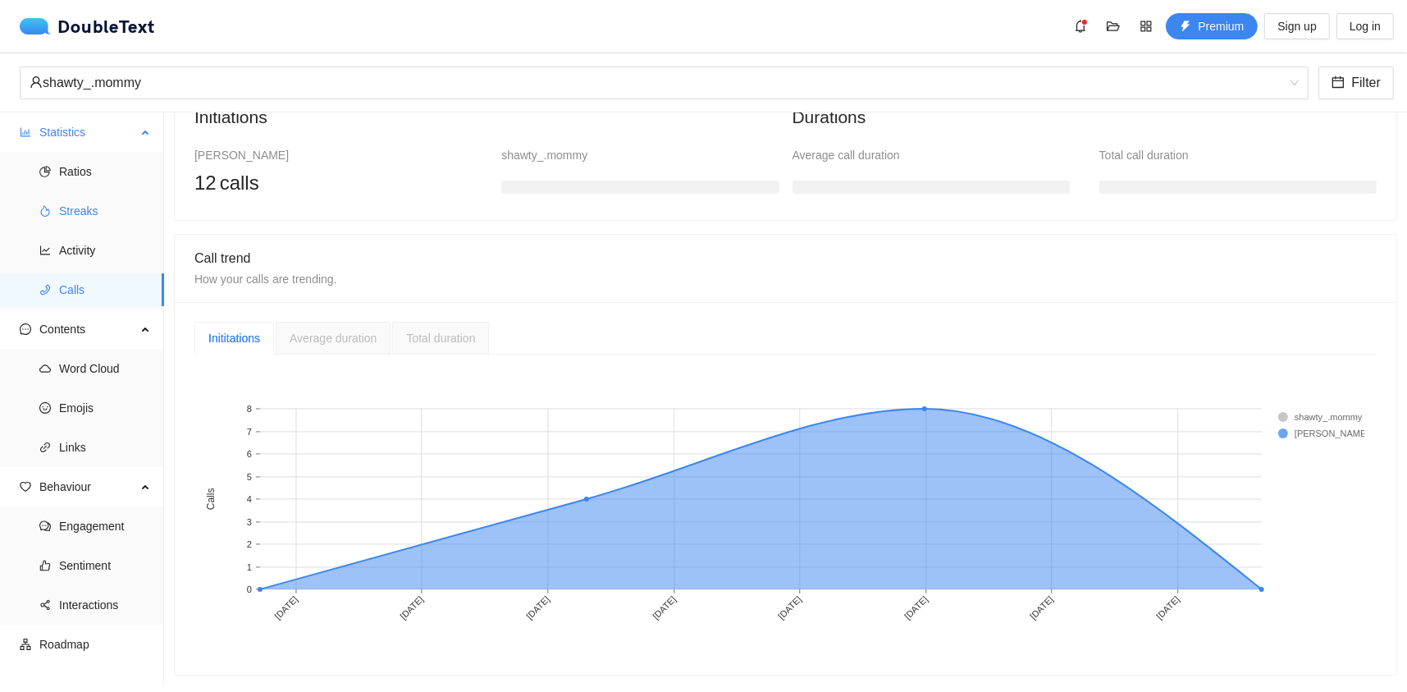
click at [69, 194] on span "Streaks" at bounding box center [105, 210] width 92 height 33
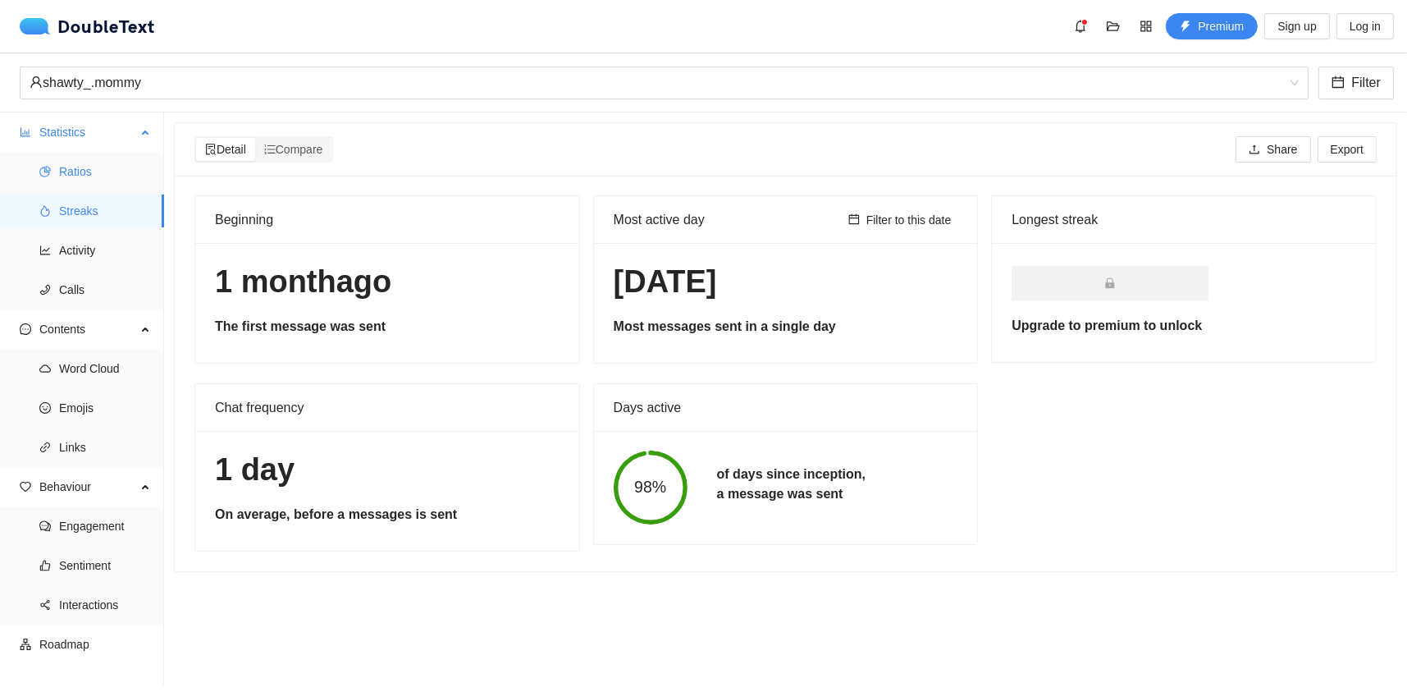
click at [66, 164] on span "Ratios" at bounding box center [105, 171] width 92 height 33
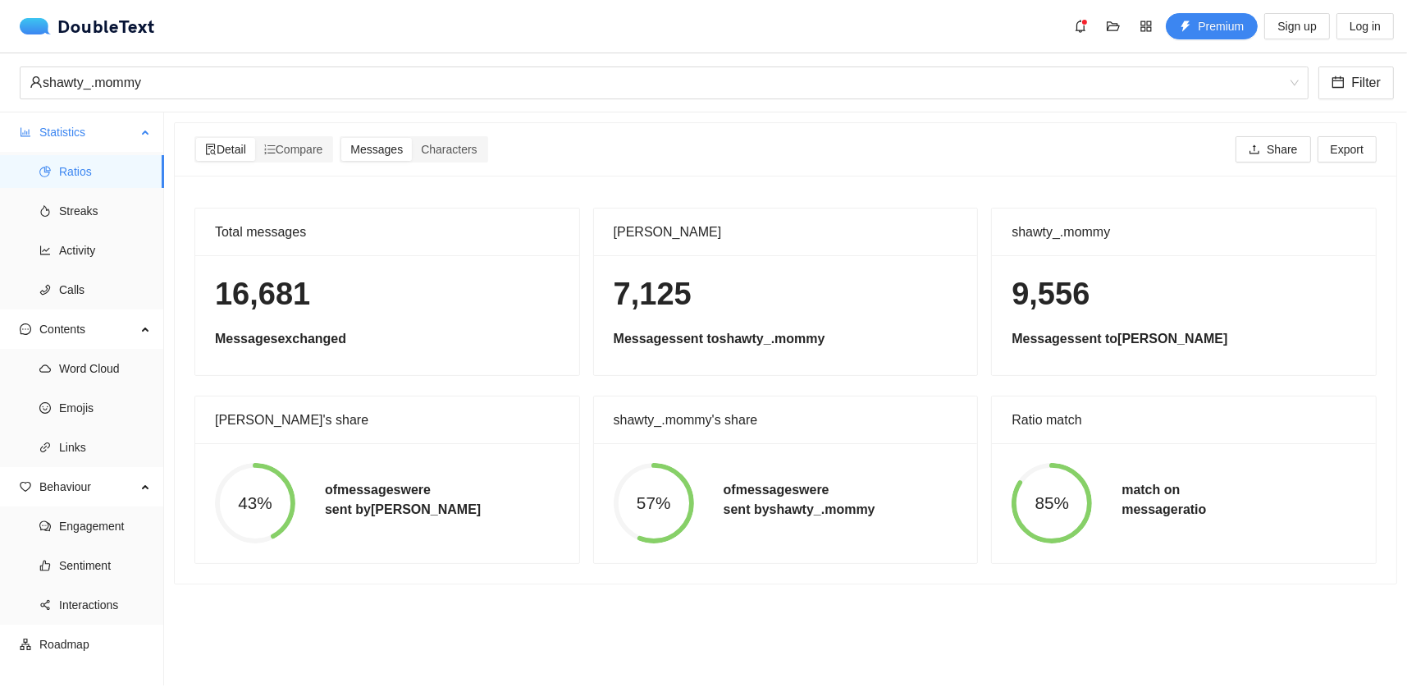
click at [65, 129] on span "Statistics" at bounding box center [87, 132] width 97 height 33
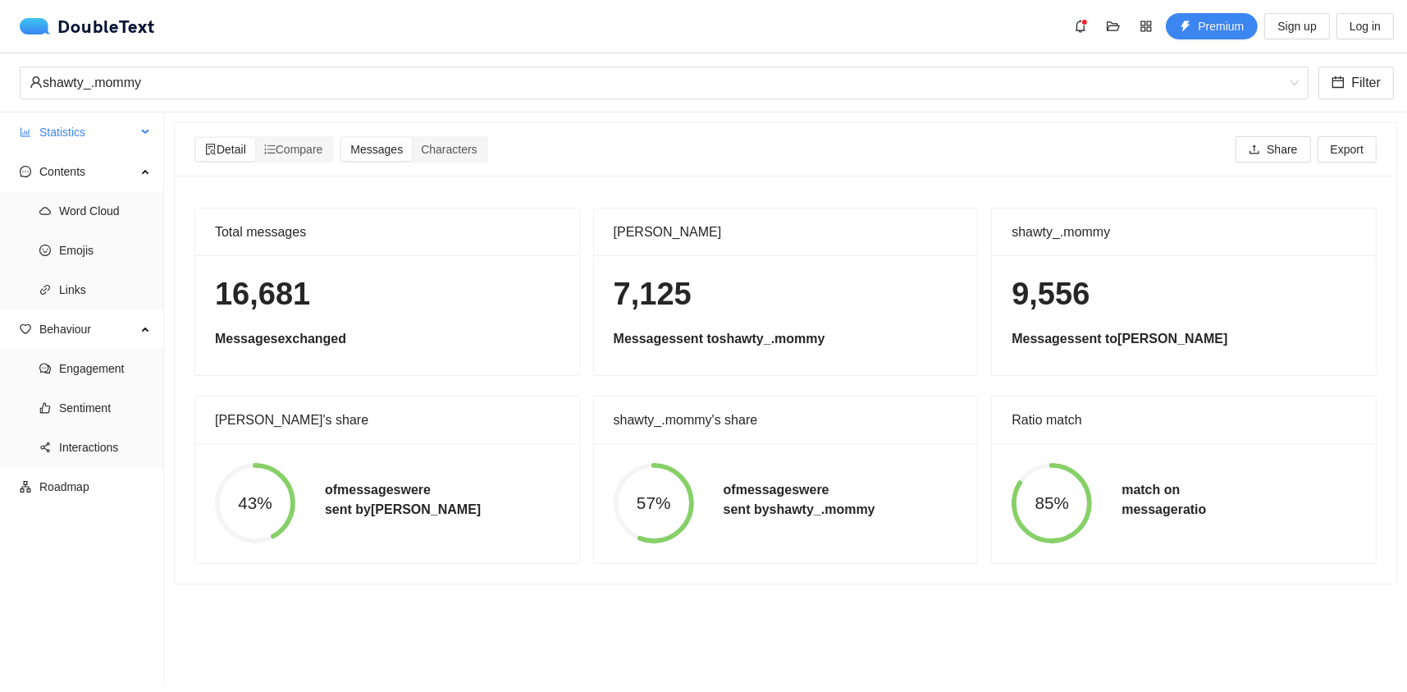
click at [65, 129] on span "Statistics" at bounding box center [87, 132] width 97 height 33
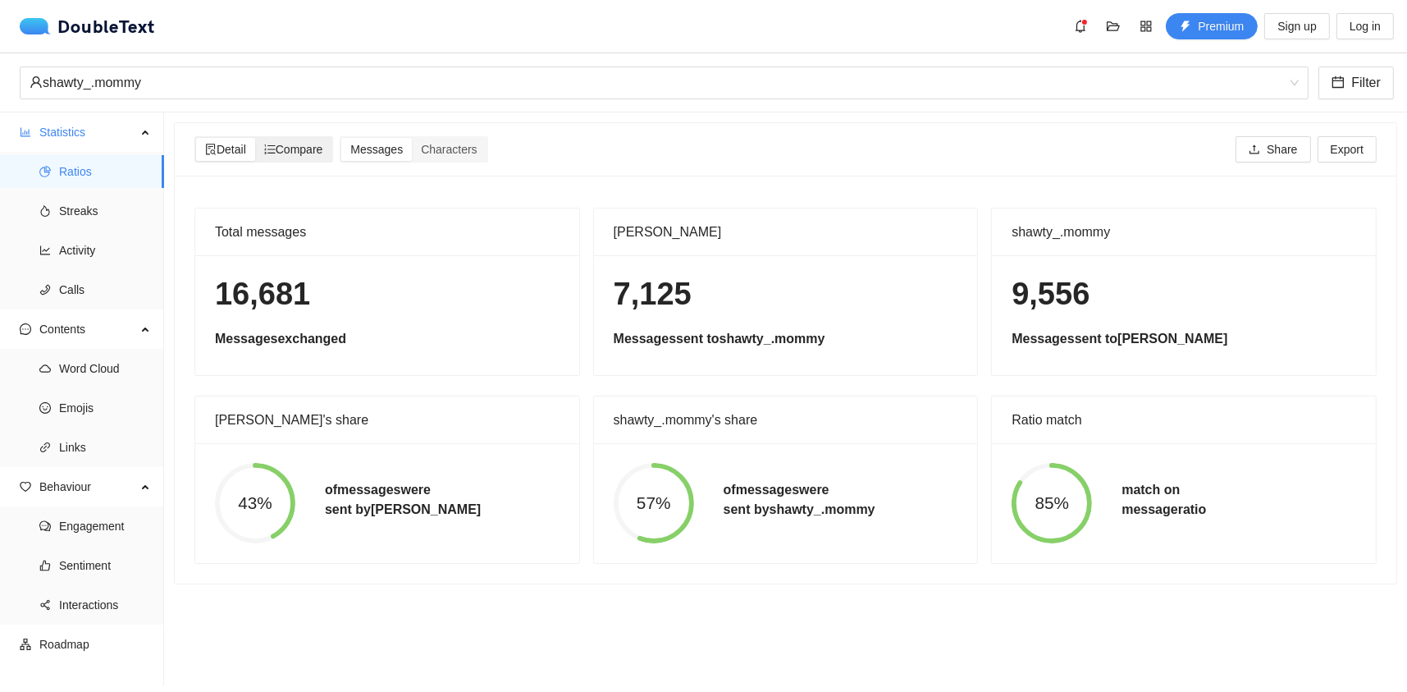
click at [299, 154] on span "Compare" at bounding box center [293, 149] width 59 height 13
click at [255, 138] on input "Compare" at bounding box center [255, 138] width 0 height 0
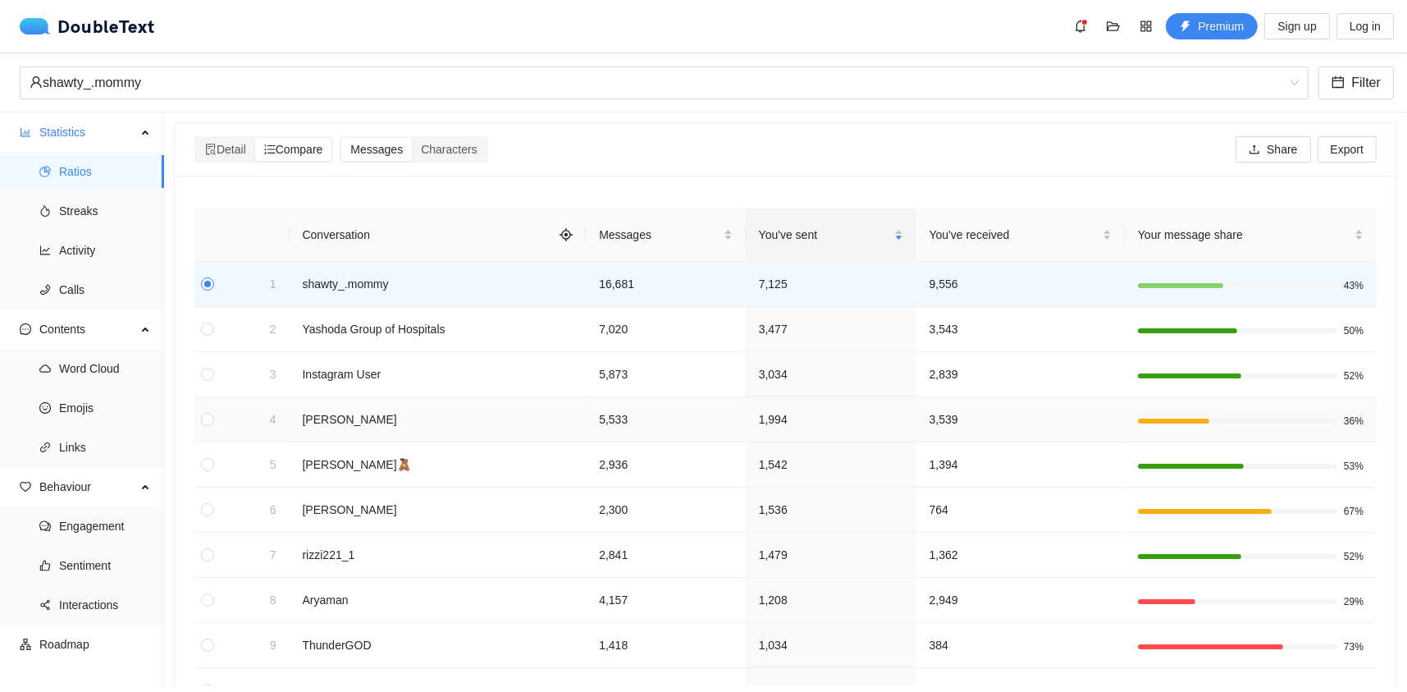
scroll to position [121, 0]
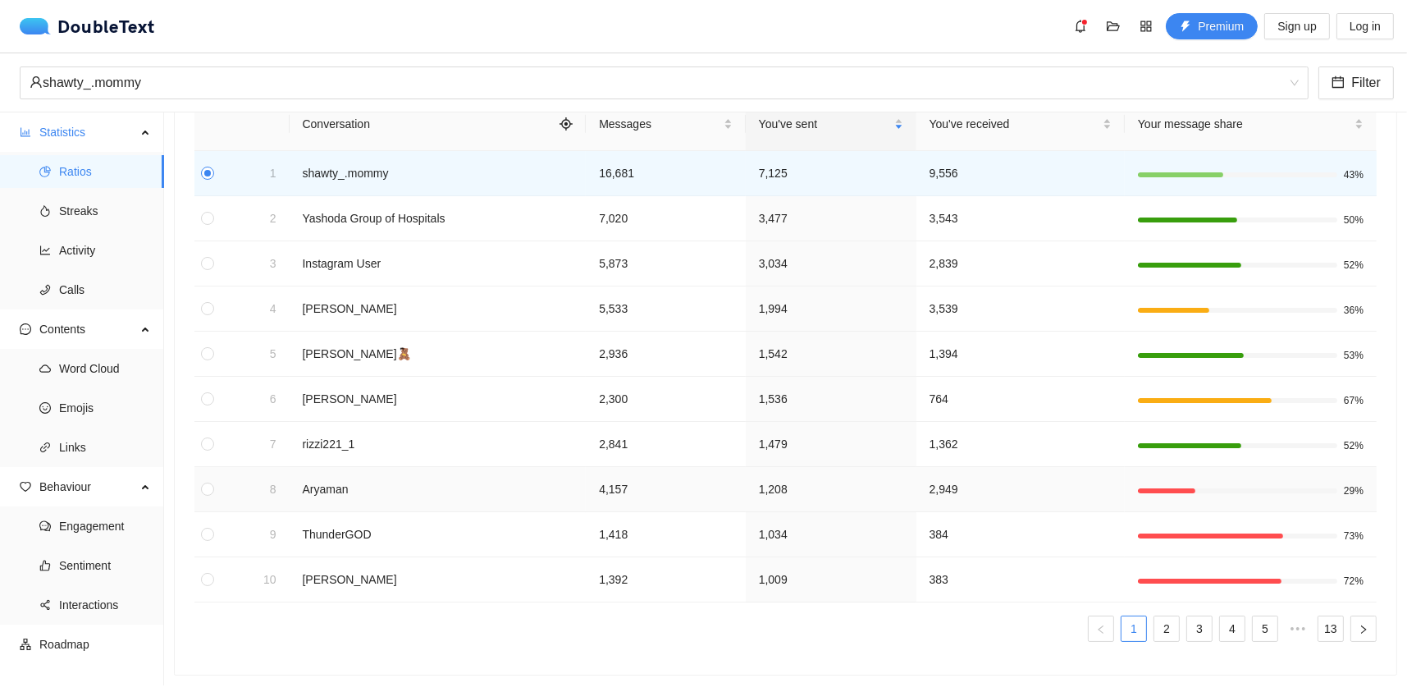
click at [290, 482] on td "Aryaman" at bounding box center [438, 489] width 297 height 45
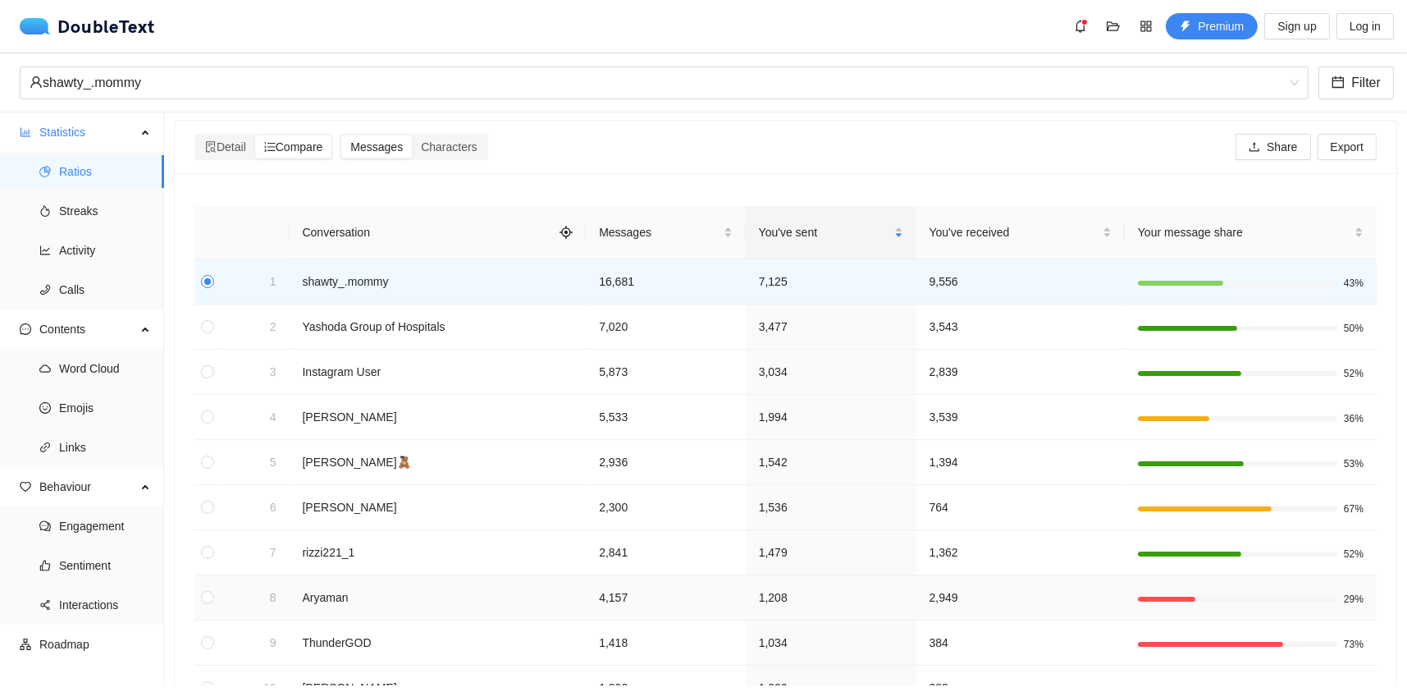
scroll to position [0, 0]
